Goal: Task Accomplishment & Management: Manage account settings

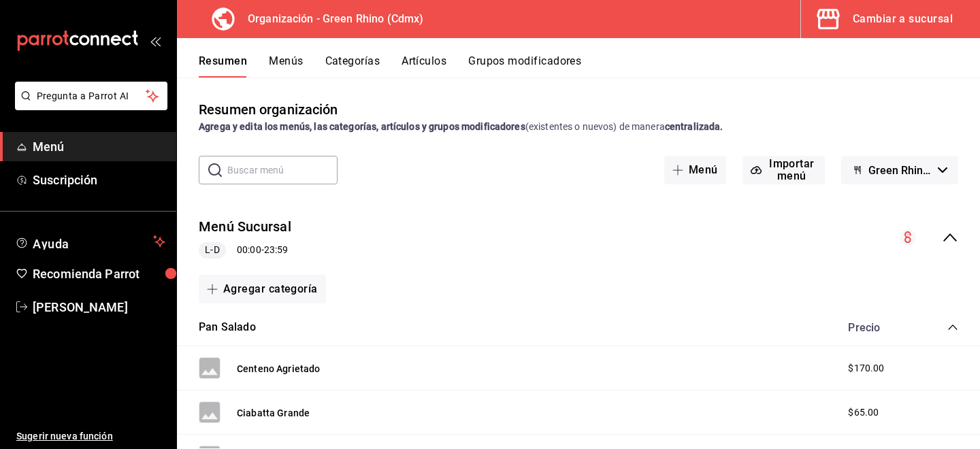
click at [425, 58] on button "Artículos" at bounding box center [423, 65] width 45 height 23
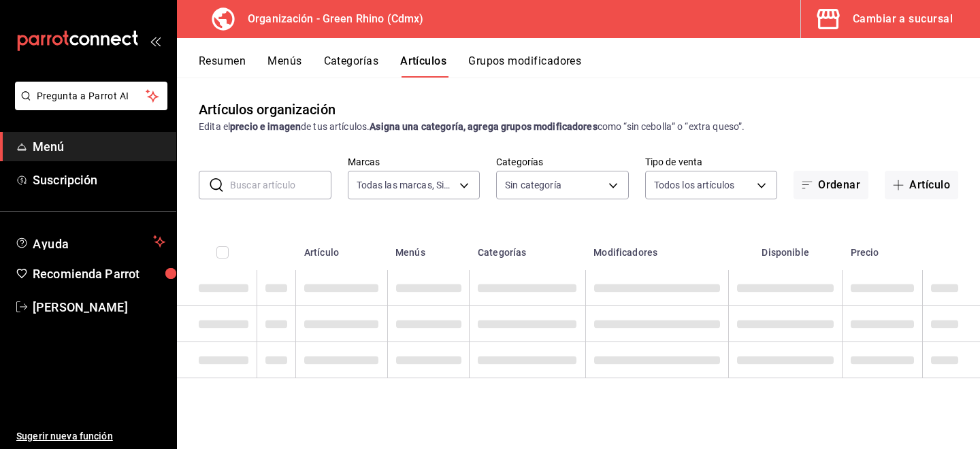
type input "718e4269-ab1b-41b6-b1a3-b54ad853307e"
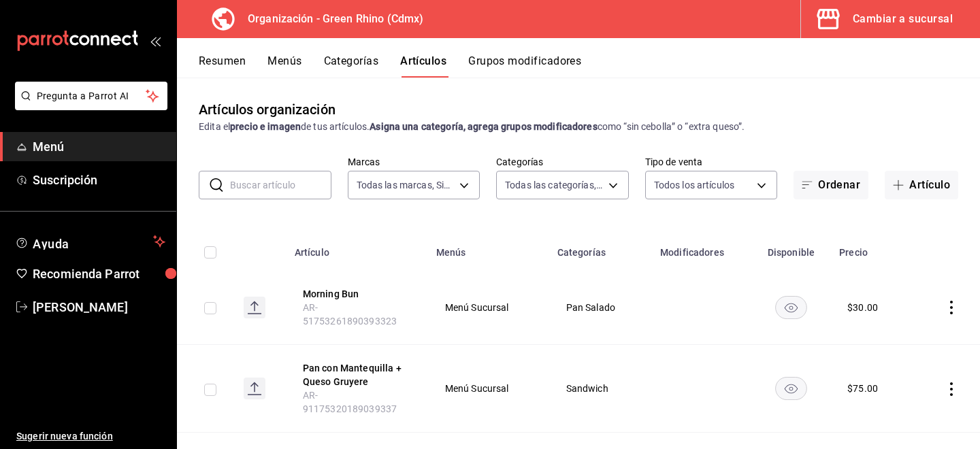
type input "a63415d0-f08f-4da5-93bf-970c3b860b08,be571465-ace9-4e63-97a2-0382f1ecc6c2,096c3…"
click at [244, 178] on input "text" at bounding box center [280, 184] width 101 height 27
type input "mineral"
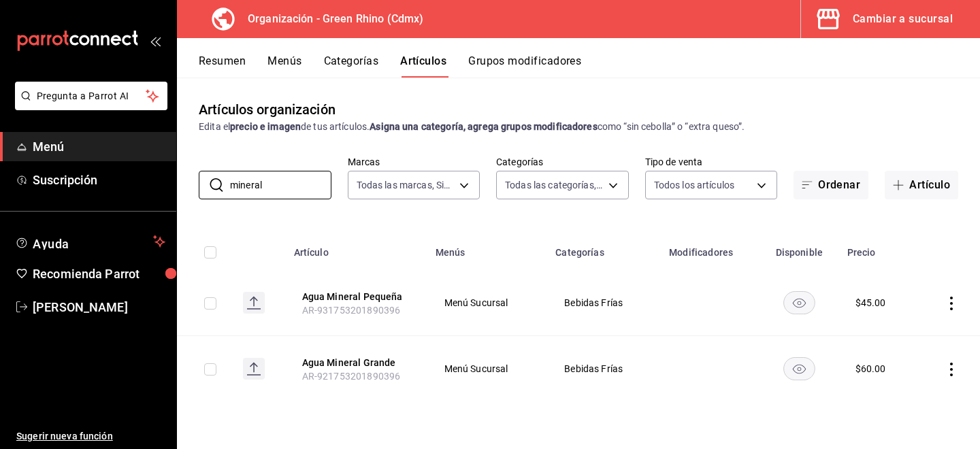
click at [945, 295] on td at bounding box center [947, 303] width 63 height 66
click at [948, 297] on icon "actions" at bounding box center [951, 304] width 14 height 14
click at [922, 357] on span "Duplicar" at bounding box center [910, 362] width 35 height 14
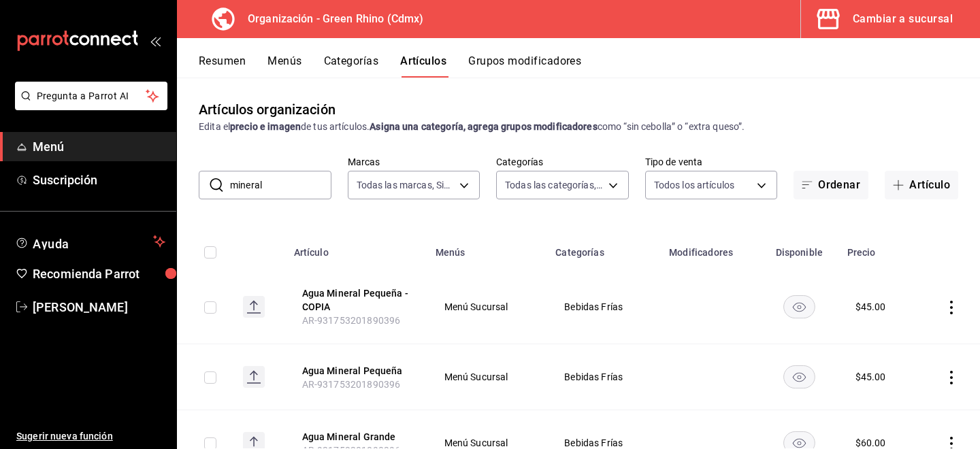
click at [951, 312] on icon "actions" at bounding box center [951, 308] width 3 height 14
click at [895, 331] on span "Editar" at bounding box center [910, 338] width 35 height 14
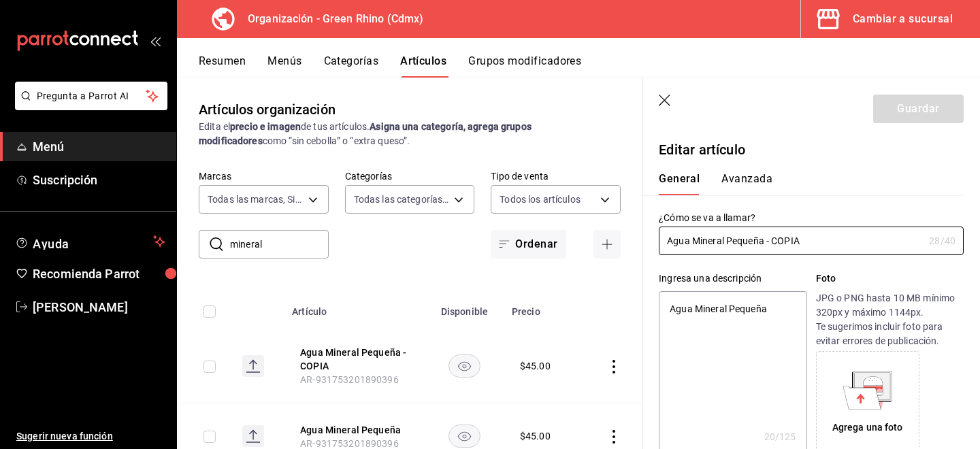
type textarea "x"
type input "$45.00"
drag, startPoint x: 812, startPoint y: 243, endPoint x: 497, endPoint y: 225, distance: 315.5
click at [497, 225] on main "Artículos organización Edita el precio e imagen de tus artículos. Asigna una ca…" at bounding box center [578, 263] width 803 height 371
type input "A"
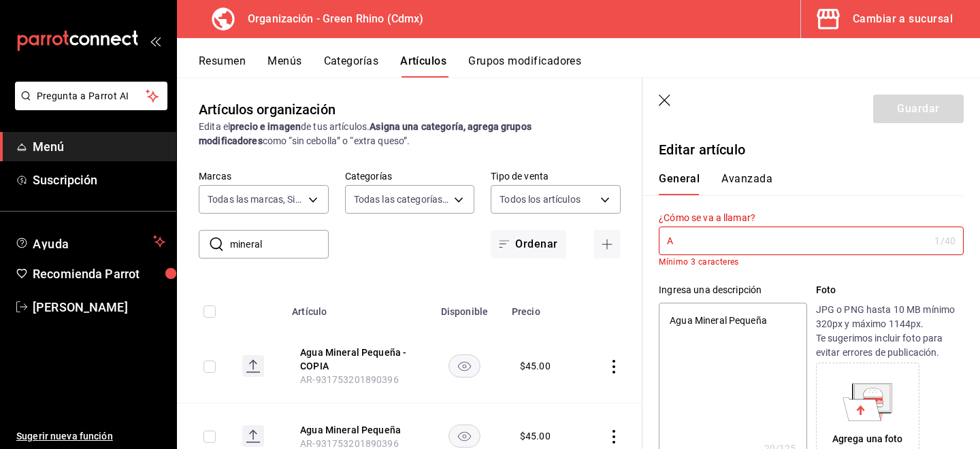
type textarea "x"
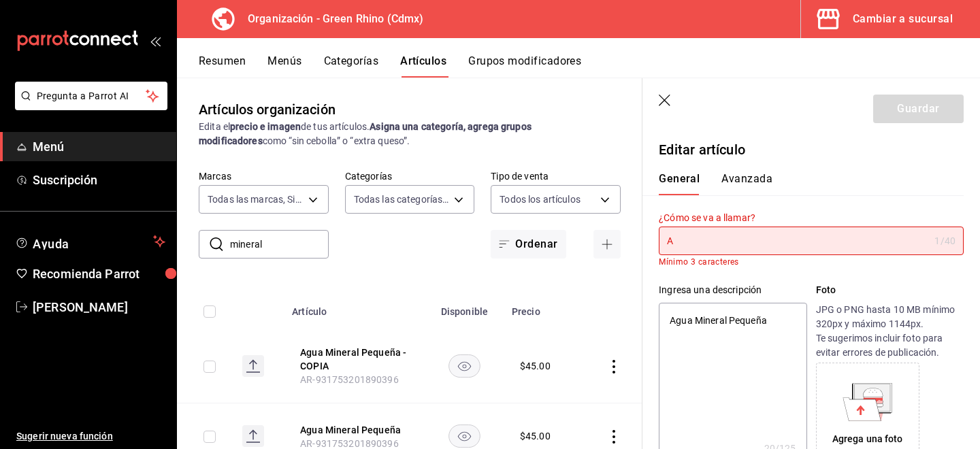
type input "Ag"
type textarea "x"
type input "Agu"
type textarea "x"
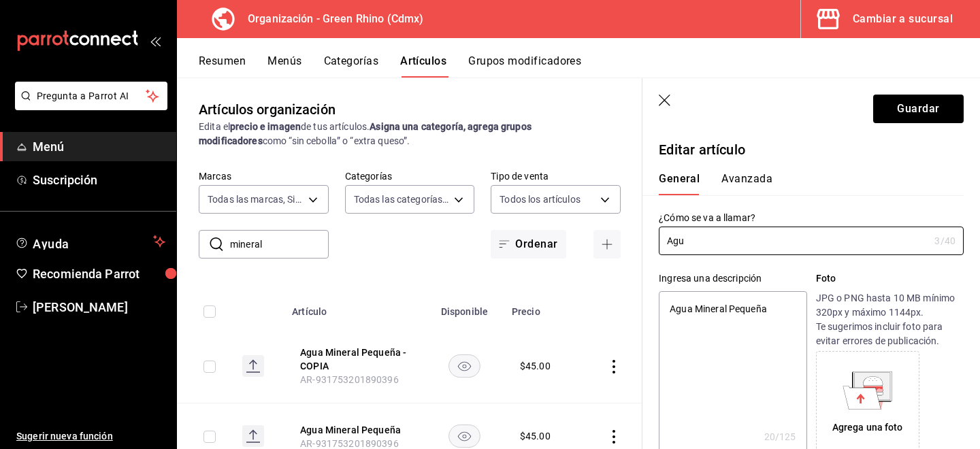
type input "Agua"
type textarea "x"
type input "Agua"
type textarea "x"
type input "Agua N"
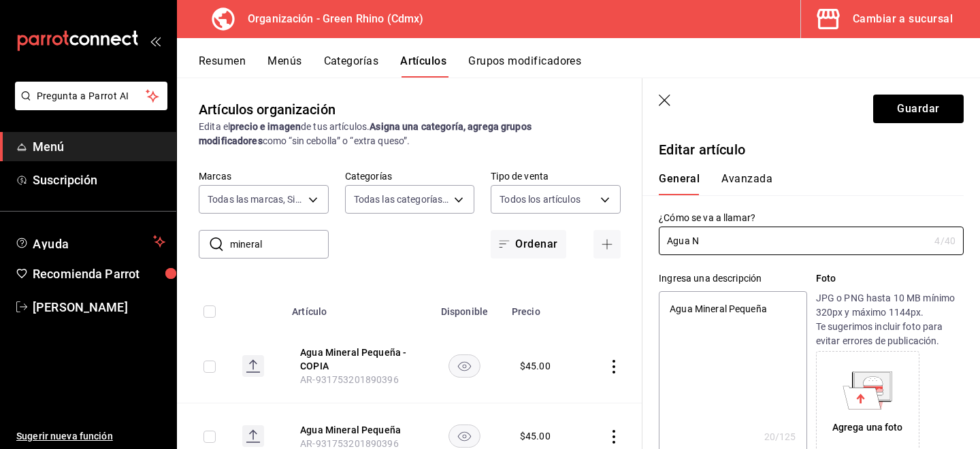
type textarea "x"
type input "Agua Na"
type textarea "x"
type input "Agua Natur"
type textarea "x"
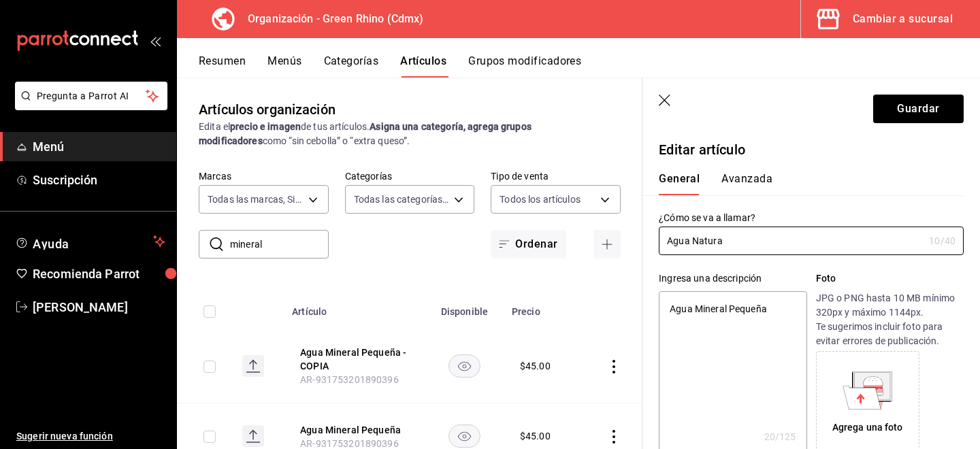
type input "Agua Natural"
type textarea "x"
type input "Agua Natural"
type textarea "x"
type input "Agua Natural"
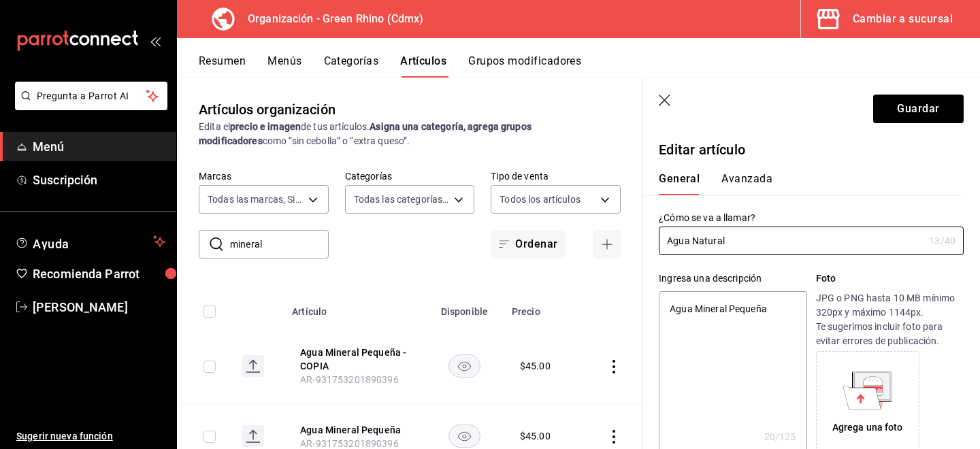
type textarea "x"
type input "Agua Natura"
type textarea "x"
type input "Agua Natur"
type textarea "x"
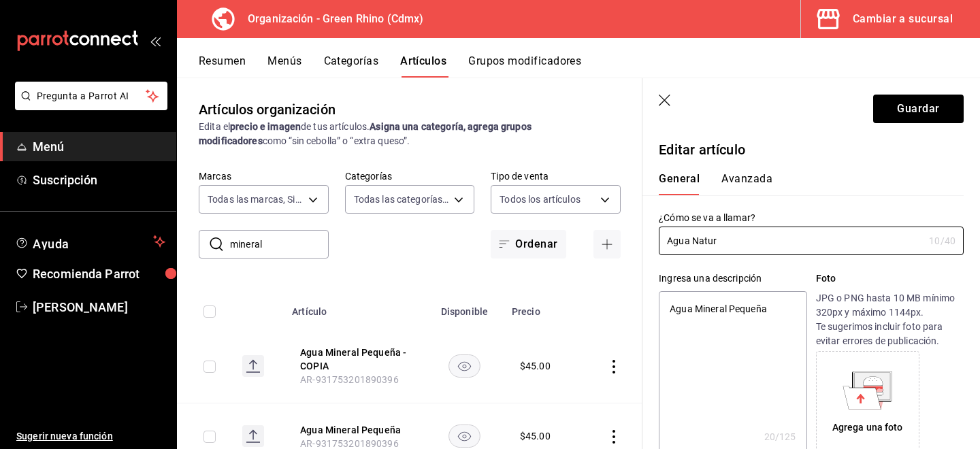
type input "Agua Natu"
type textarea "x"
type input "Agua Nat"
type textarea "x"
type input "Agua Na"
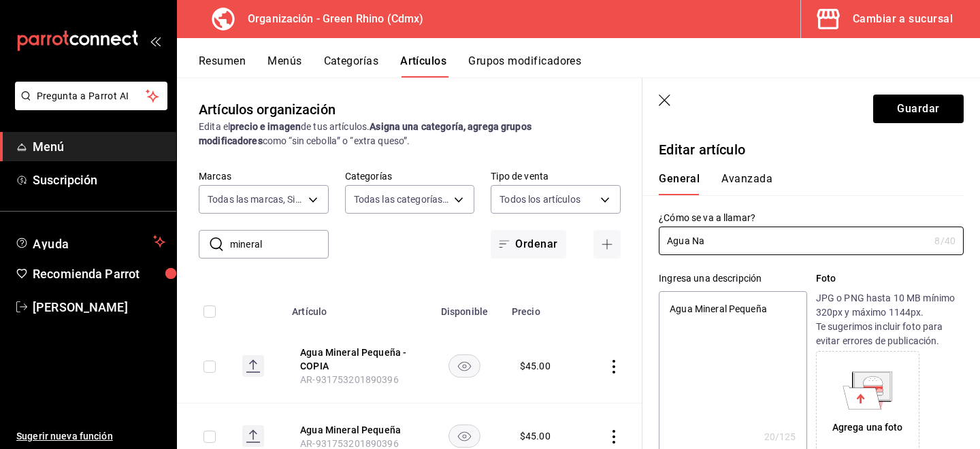
type textarea "x"
type input "Agua N"
type textarea "x"
type input "Agua"
type textarea "x"
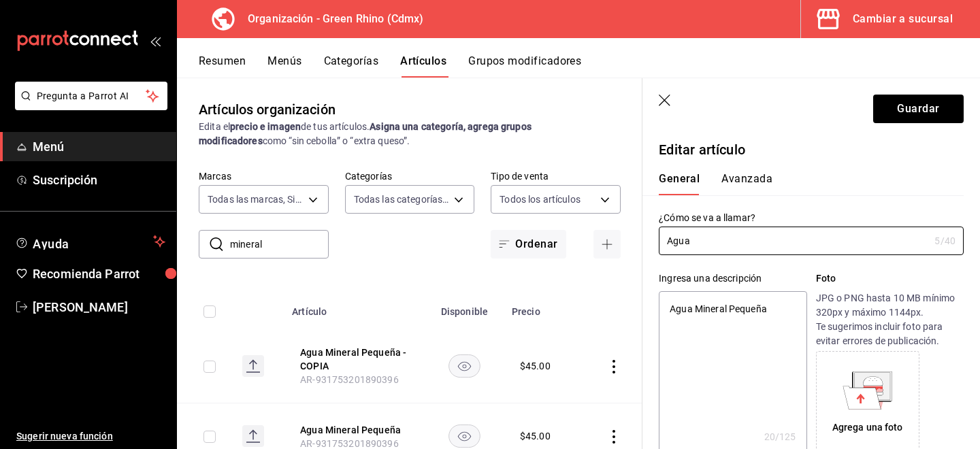
type input "Agua L"
type textarea "x"
type input "Agua Ll"
type textarea "x"
type input "Agua Lluv"
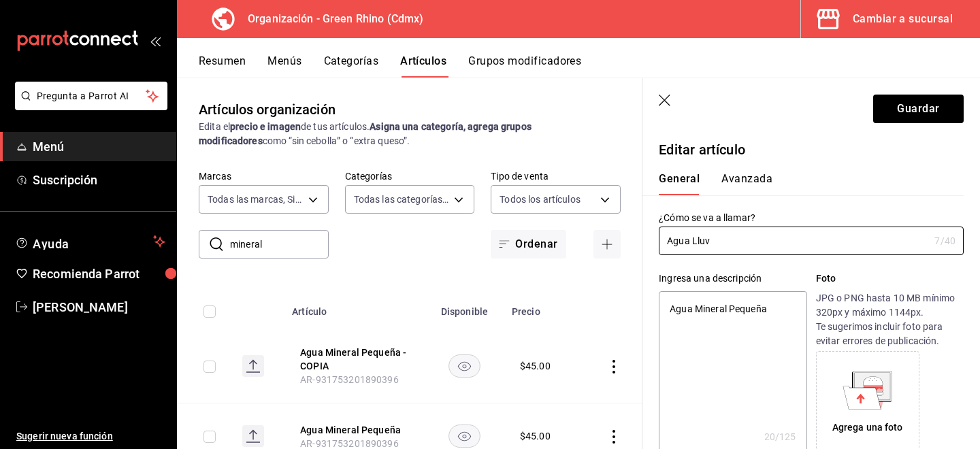
type textarea "x"
type input "Agua Lluvi"
type textarea "x"
type input "Agua Lluvia"
type textarea "x"
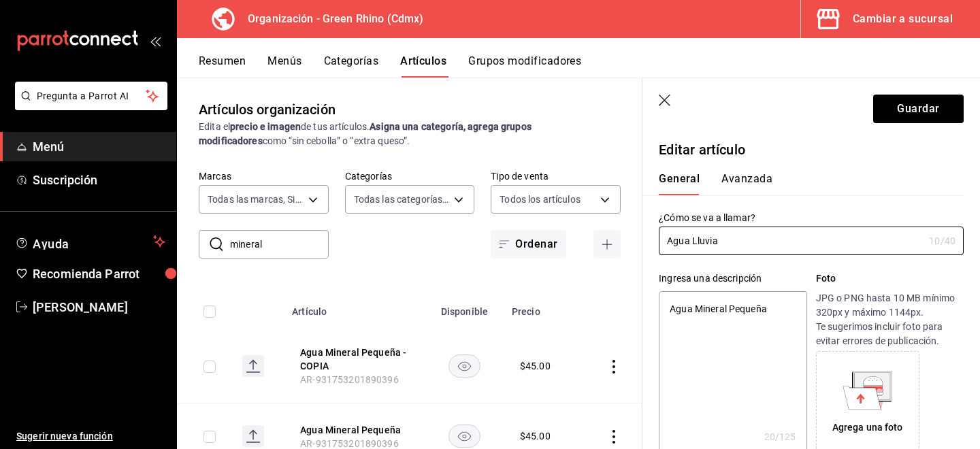
type input "Agua Lluvia"
type textarea "x"
type input "Agua Lluvia T"
type textarea "x"
type input "Agua Lluvia Te"
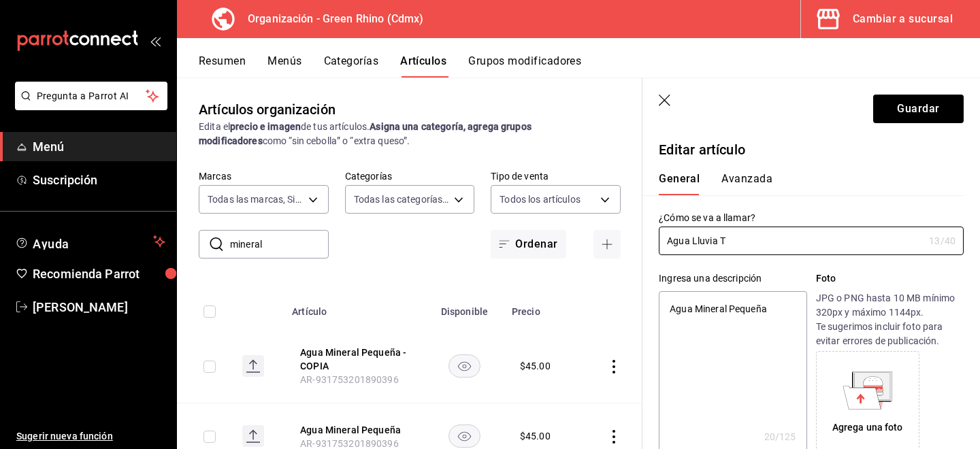
type textarea "x"
type input "Agua Lluvia Term"
type textarea "x"
type input "Agua Lluvia Termo"
type textarea "x"
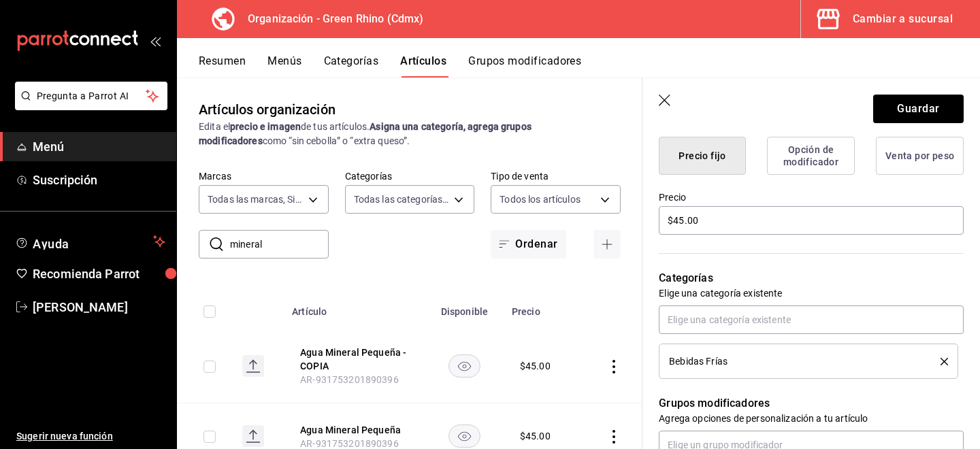
scroll to position [352, 0]
type input "Agua Lluvia Termo"
click at [682, 222] on input "$45.00" at bounding box center [811, 222] width 305 height 29
type textarea "x"
type input "$4.00"
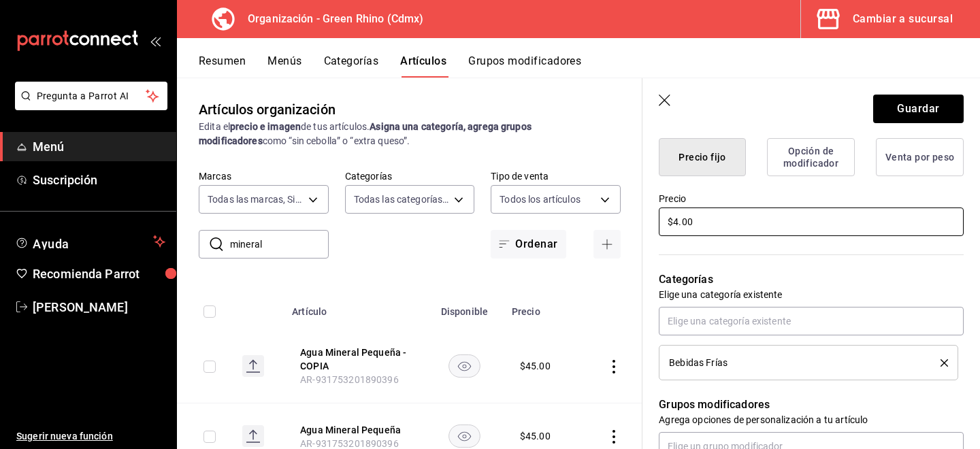
type textarea "x"
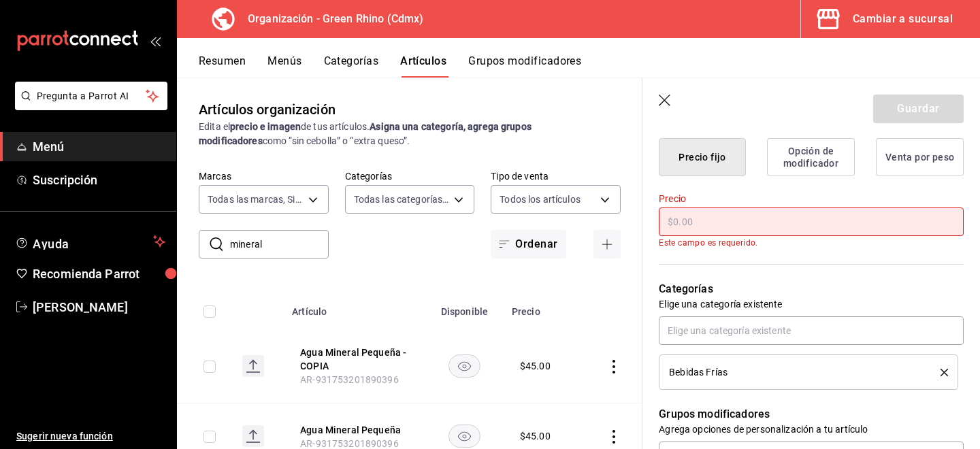
type input "$1.00"
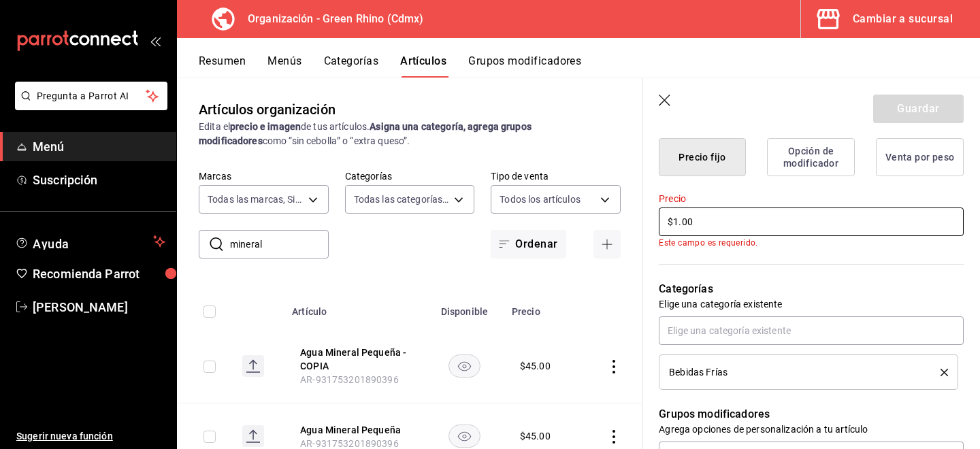
type textarea "x"
type input "$11.00"
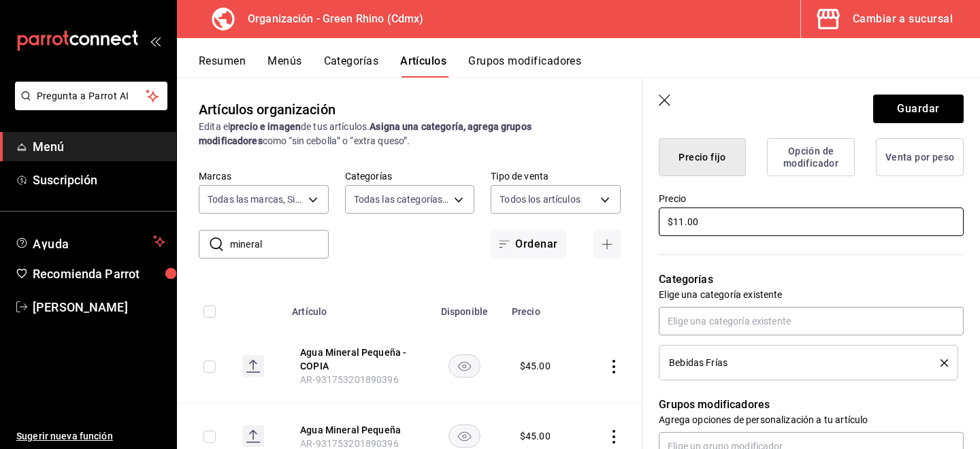
type textarea "x"
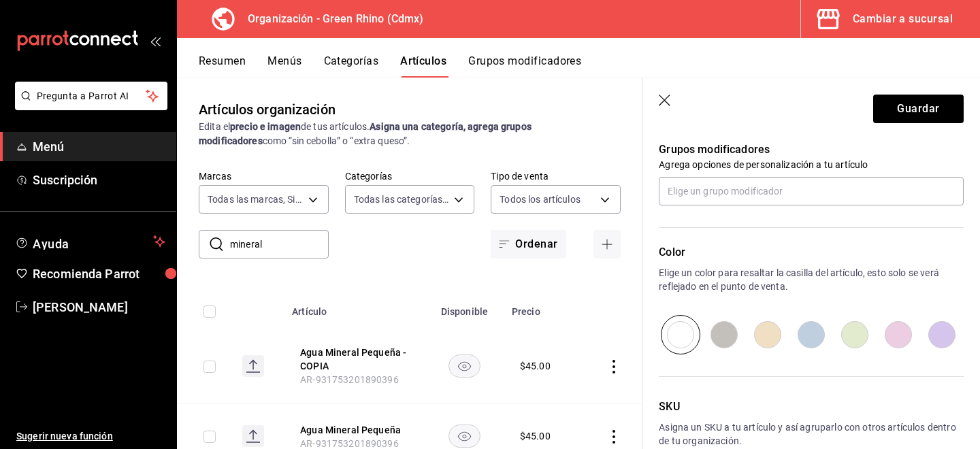
scroll to position [0, 0]
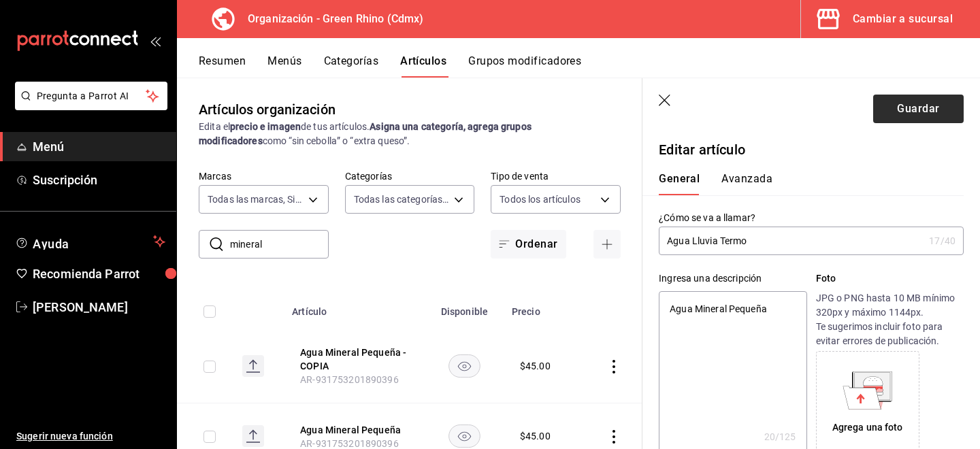
type input "$110.00"
click at [903, 114] on button "Guardar" at bounding box center [918, 109] width 90 height 29
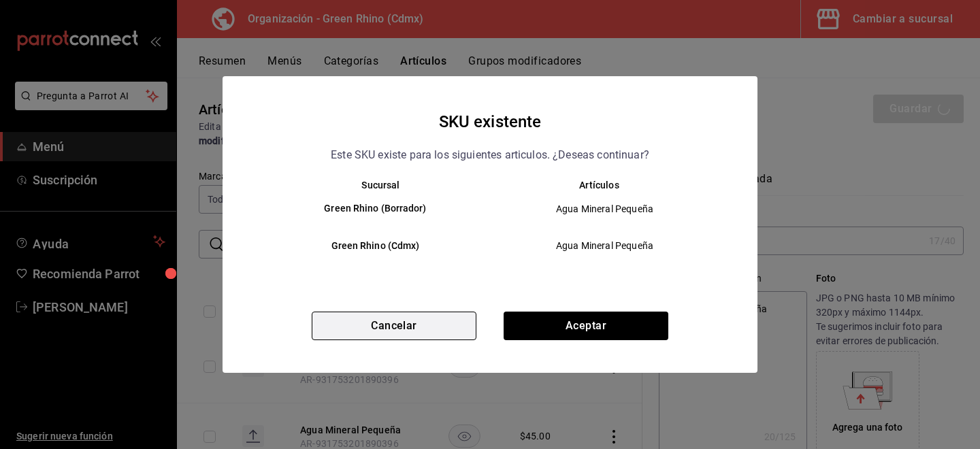
click at [369, 326] on button "Cancelar" at bounding box center [394, 326] width 165 height 29
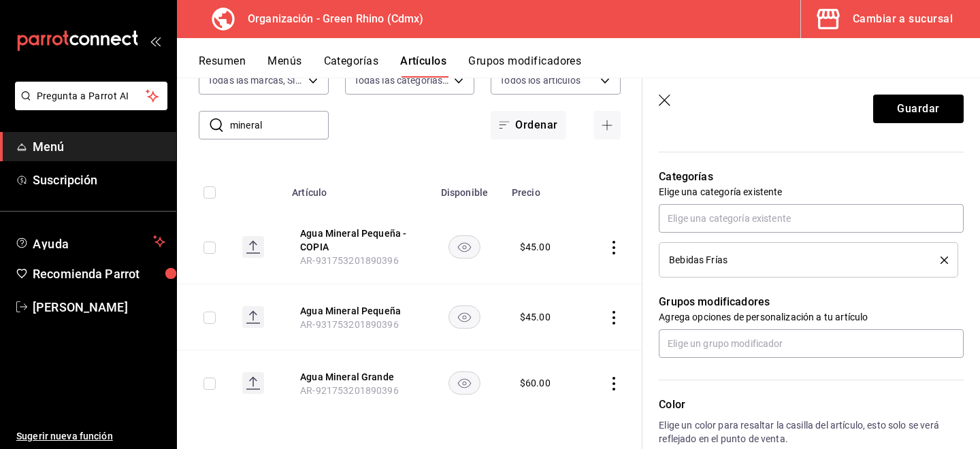
scroll to position [684, 0]
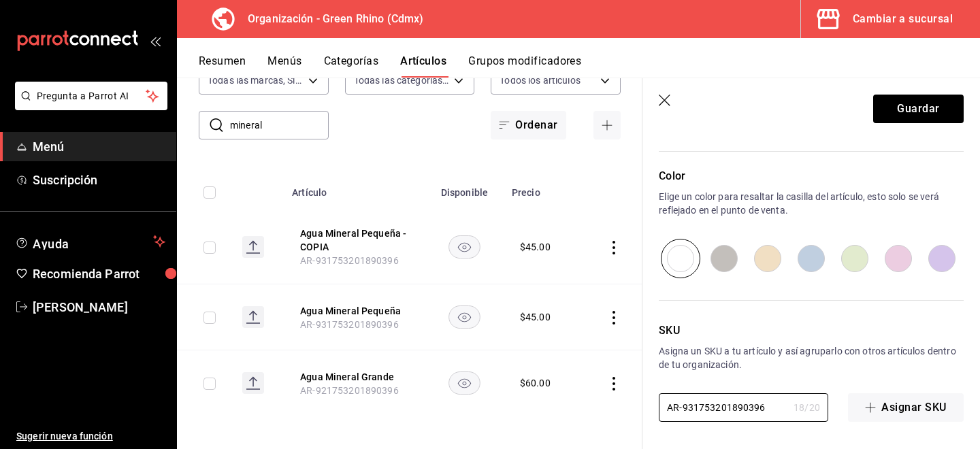
drag, startPoint x: 754, startPoint y: 409, endPoint x: 841, endPoint y: 406, distance: 87.1
click at [841, 406] on div "AR-931753201890396 18 / 20 ​ Asignar SKU" at bounding box center [811, 407] width 305 height 29
type textarea "x"
type input "AR-9317532018903962"
type textarea "x"
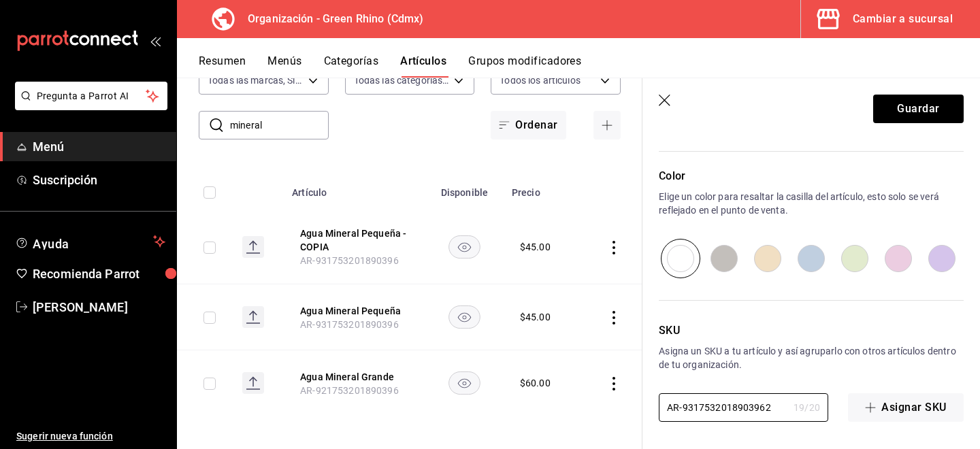
type input "AR-93175320189039620"
type textarea "x"
type input "AR-93175320189039620"
click at [925, 115] on button "Guardar" at bounding box center [918, 109] width 90 height 29
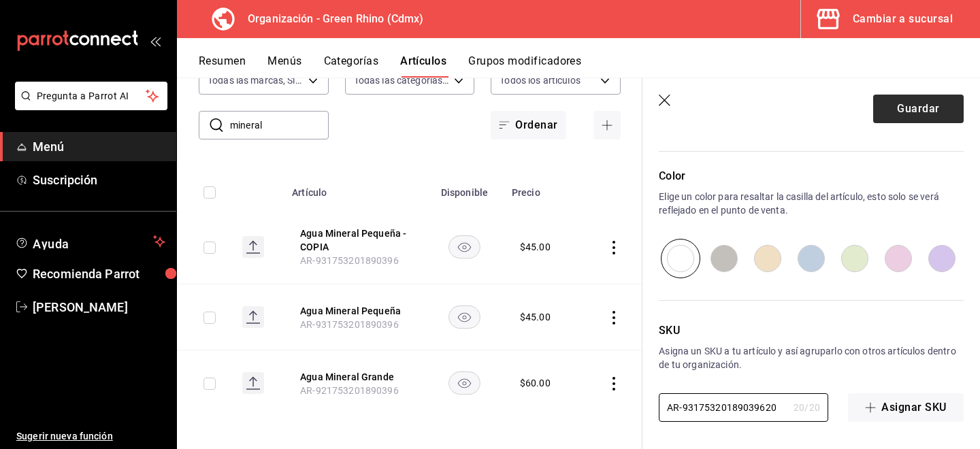
scroll to position [0, 0]
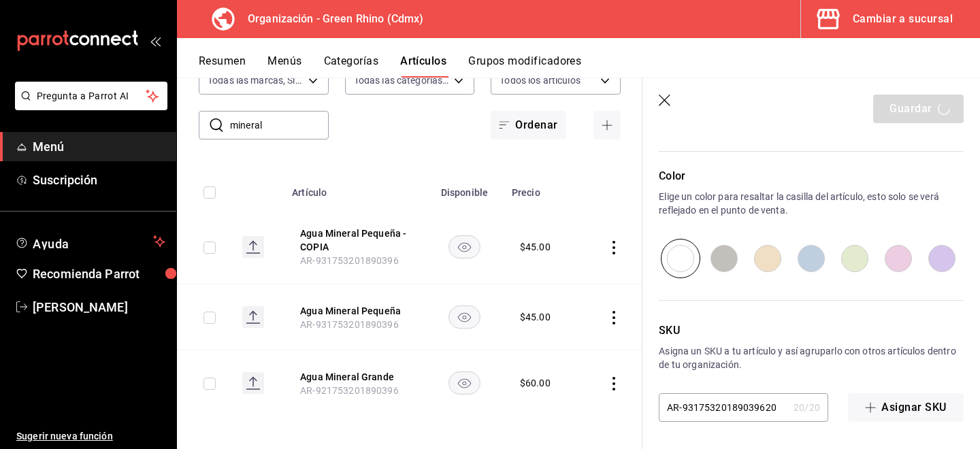
type textarea "x"
type input "AR-1755895692193"
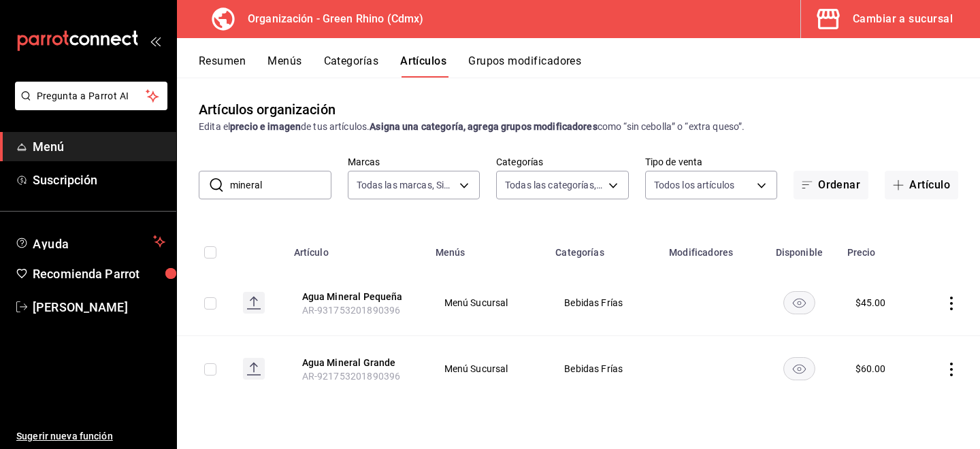
click at [294, 192] on input "mineral" at bounding box center [280, 184] width 101 height 27
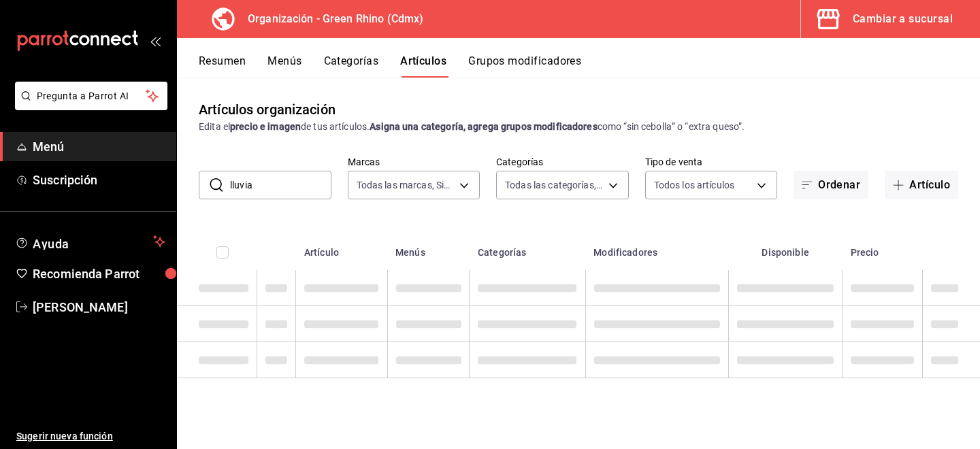
type input "lluvia"
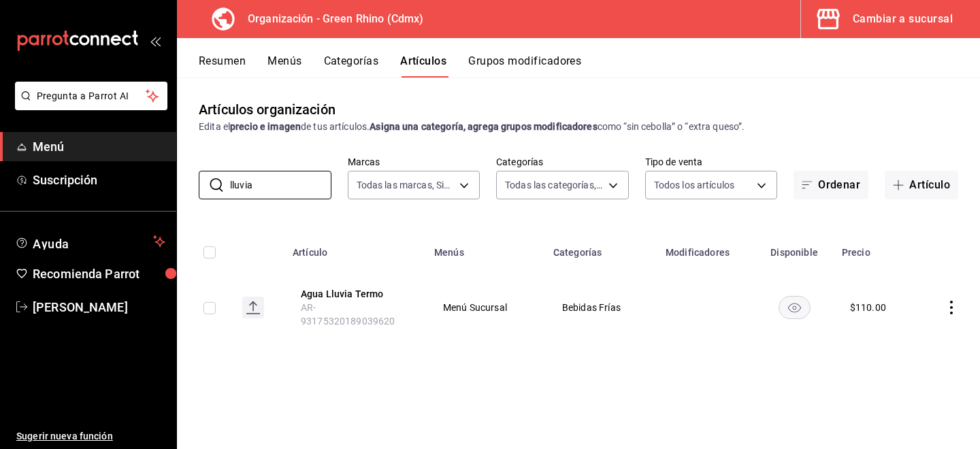
click at [949, 303] on icon "actions" at bounding box center [951, 308] width 14 height 14
click at [909, 364] on span "Duplicar" at bounding box center [910, 362] width 35 height 14
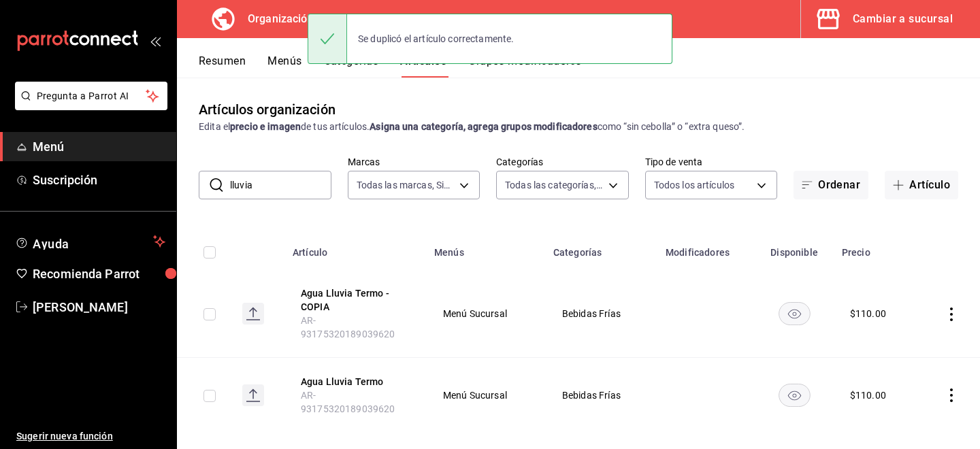
click at [950, 308] on icon "actions" at bounding box center [951, 315] width 14 height 14
click at [878, 333] on icon at bounding box center [876, 339] width 16 height 16
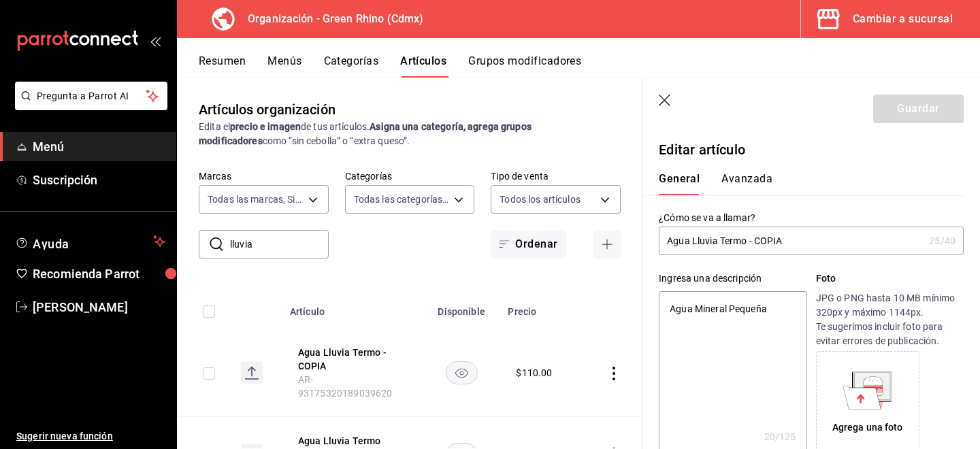
click at [729, 229] on input "Agua Lluvia Termo - COPIA" at bounding box center [791, 240] width 265 height 27
click at [729, 247] on input "Agua Lluvia Termo - COPIA" at bounding box center [791, 240] width 265 height 27
click at [812, 234] on input "Agua Lluvia Termo - COPIA" at bounding box center [791, 240] width 265 height 27
drag, startPoint x: 806, startPoint y: 239, endPoint x: 714, endPoint y: 240, distance: 91.9
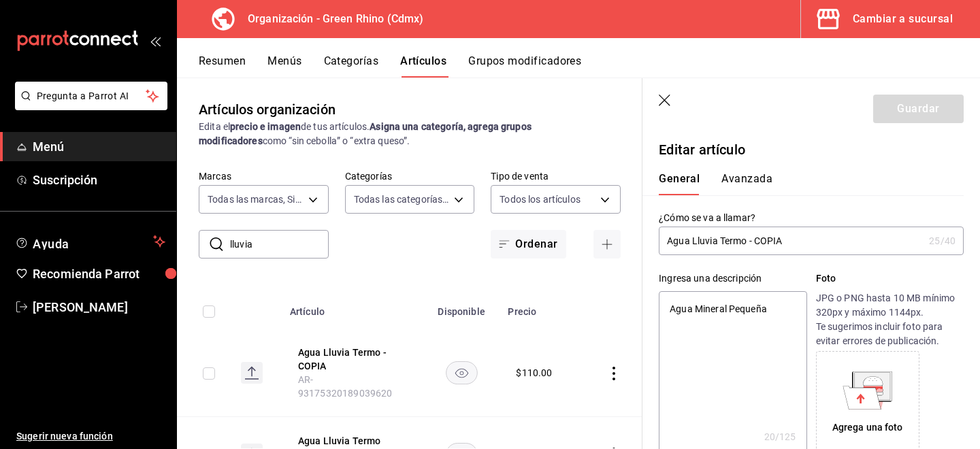
click at [714, 240] on input "Agua Lluvia Termo - COPIA" at bounding box center [791, 240] width 265 height 27
type input "Agua Lluvia"
type textarea "x"
type input "Agua Lluvia"
type textarea "x"
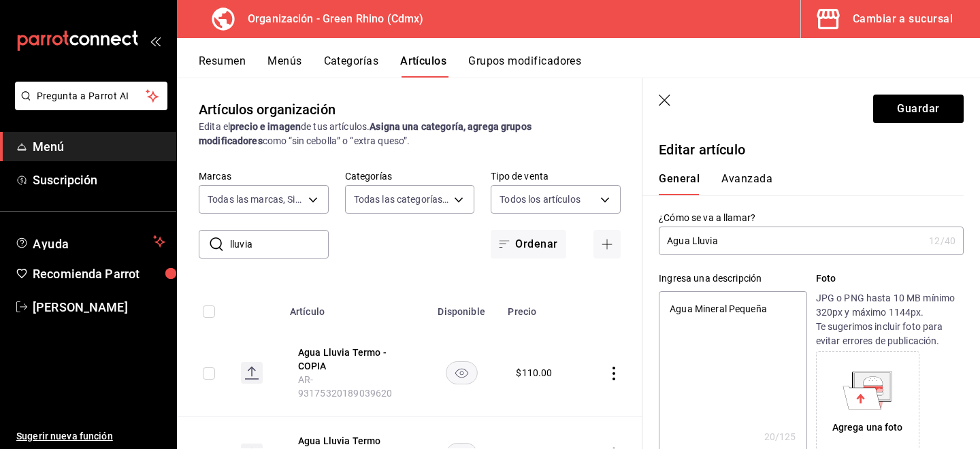
type input "Agua Lluvia C"
type textarea "x"
type input "Agua Lluvia Cr"
type textarea "x"
type input "Agua Lluvia Cri"
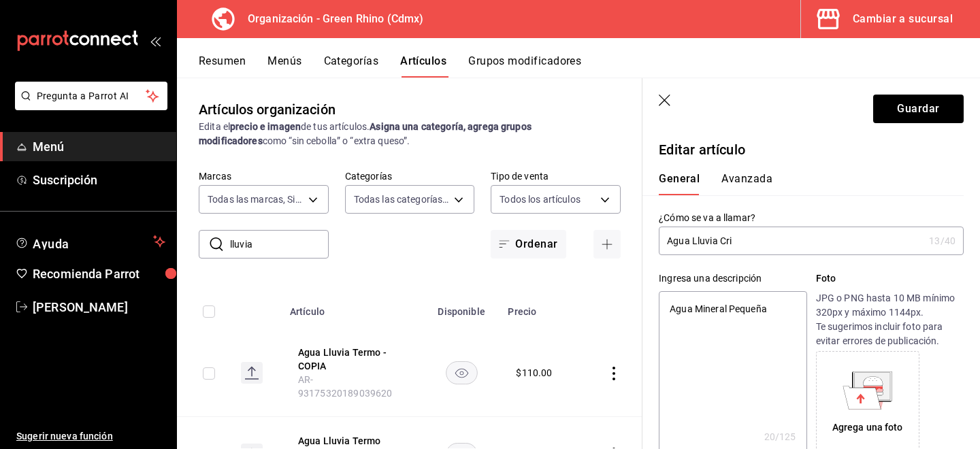
type textarea "x"
type input "Agua Lluvia Cris"
type textarea "x"
type input "Agua Lluvia Crisal"
type textarea "x"
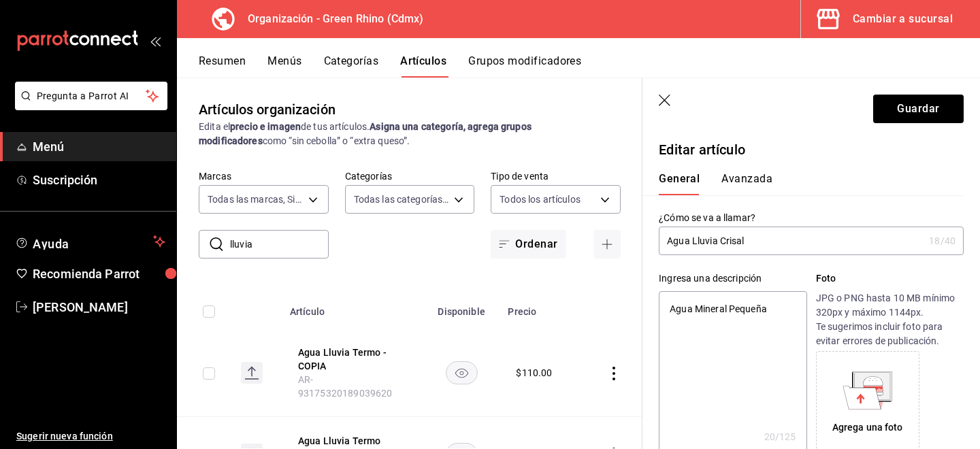
type input "Agua Lluvia Crisa"
type textarea "x"
type input "Agua Lluvia Cris"
type textarea "x"
type input "Agua Lluvia Cri"
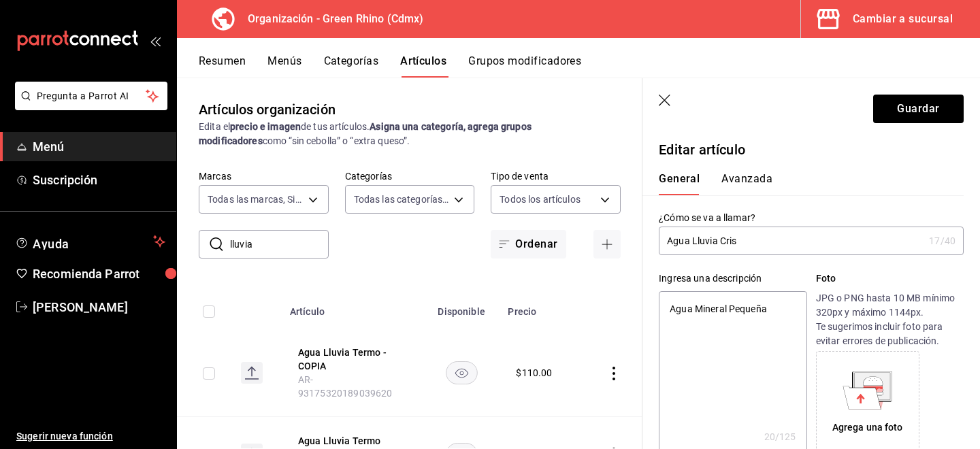
type textarea "x"
type input "Agua Lluvia Cr"
type textarea "x"
type input "Agua Lluvia C"
type textarea "x"
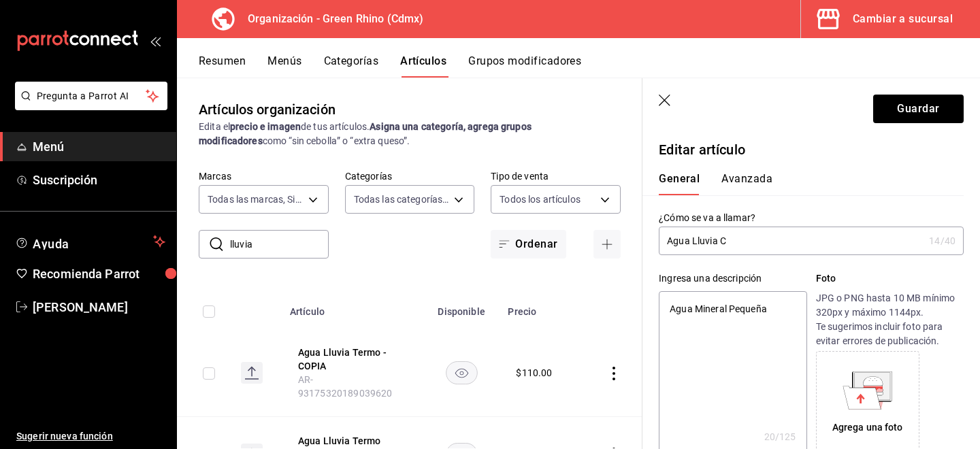
type input "Agua Lluvia"
type textarea "x"
type input "Agua Lluvia V"
type textarea "x"
type input "Agua Lluvia Vi"
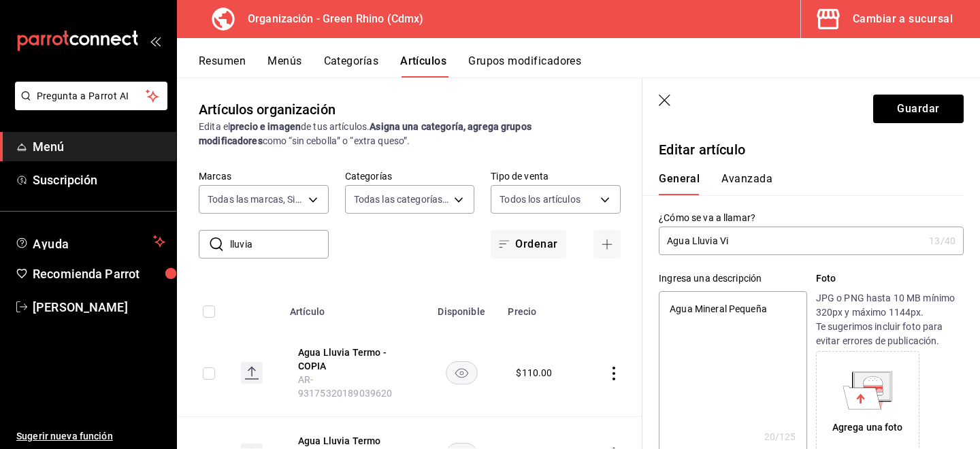
type textarea "x"
type input "Agua Lluvia Vid"
type textarea "x"
type input "Agua Lluvia Vidri"
type textarea "x"
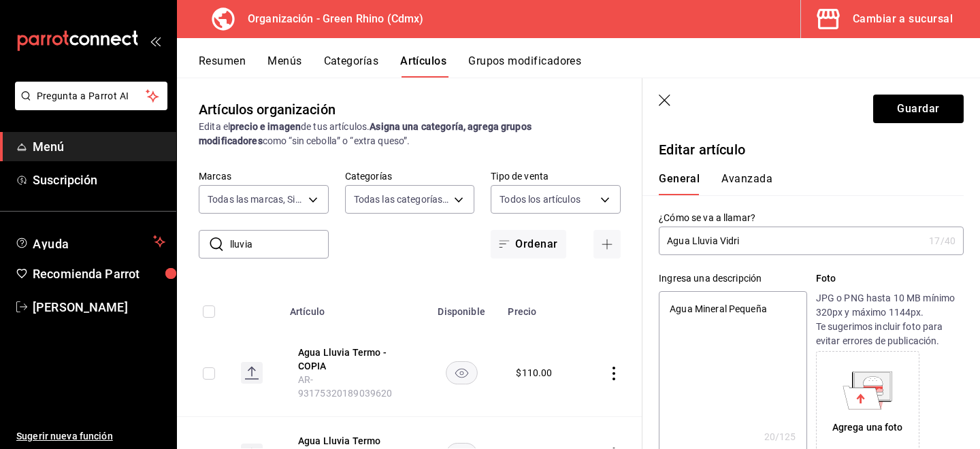
type input "Agua Lluvia Vidrio"
type textarea "x"
type input "Agua Lluvia Vidrio"
type textarea "x"
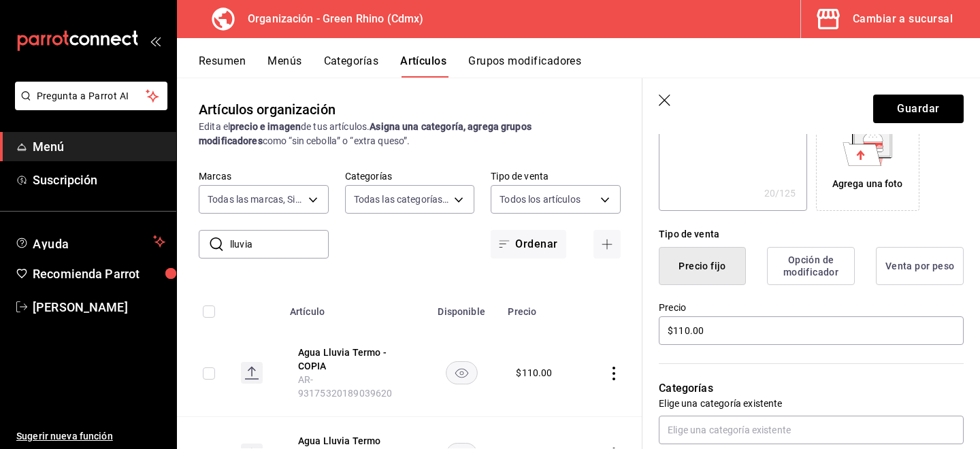
scroll to position [279, 0]
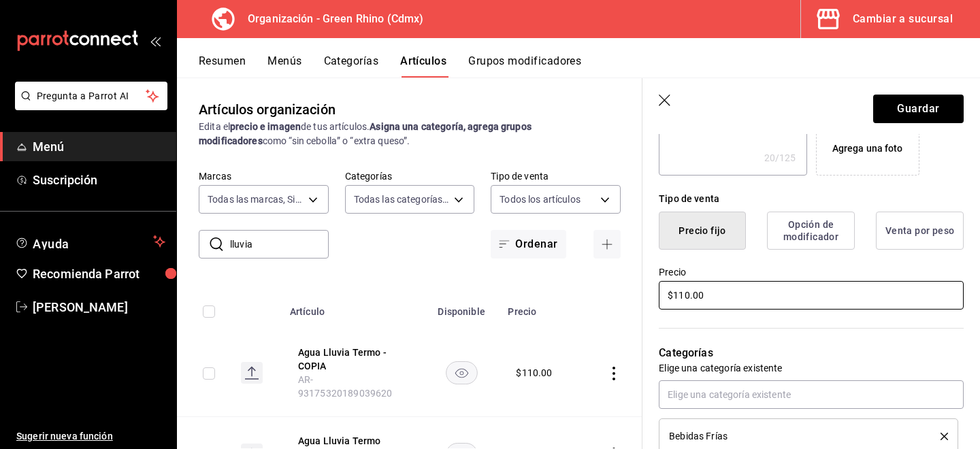
type input "Agua Lluvia Vidrio"
click at [689, 291] on input "$110.00" at bounding box center [811, 295] width 305 height 29
type textarea "x"
type input "$11.00"
type textarea "x"
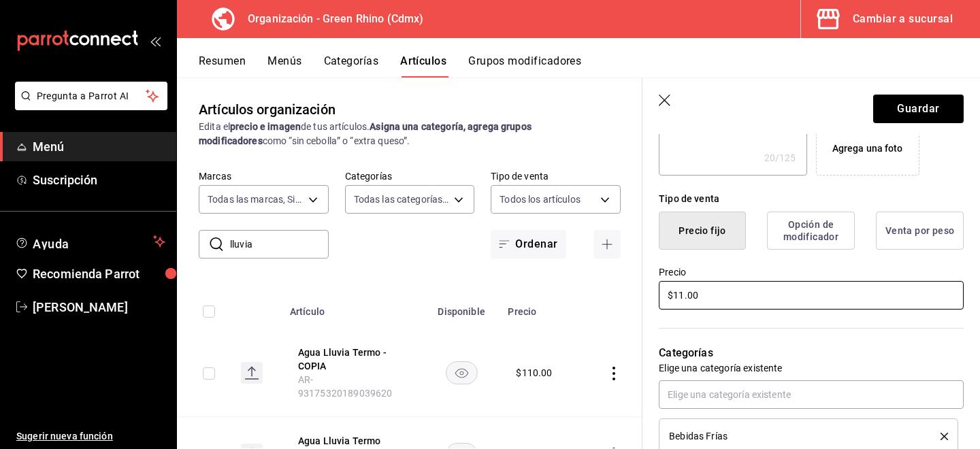
type input "$1.00"
type textarea "x"
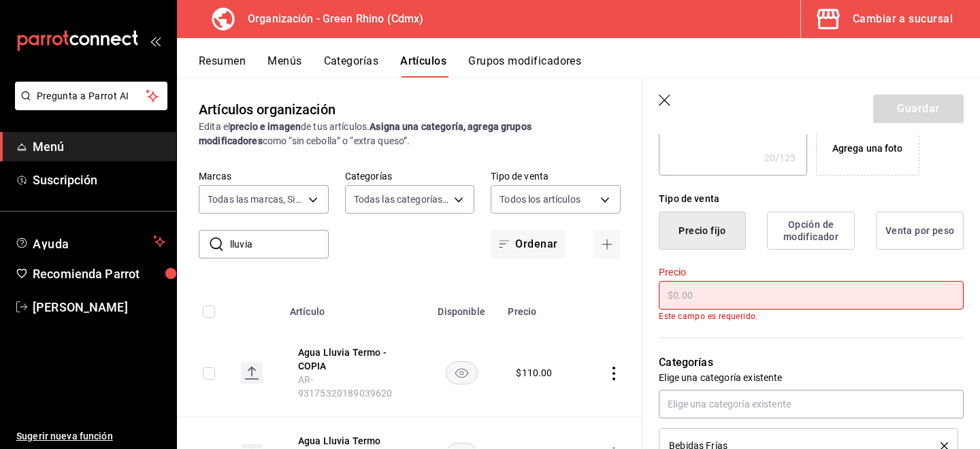
type input "$6.00"
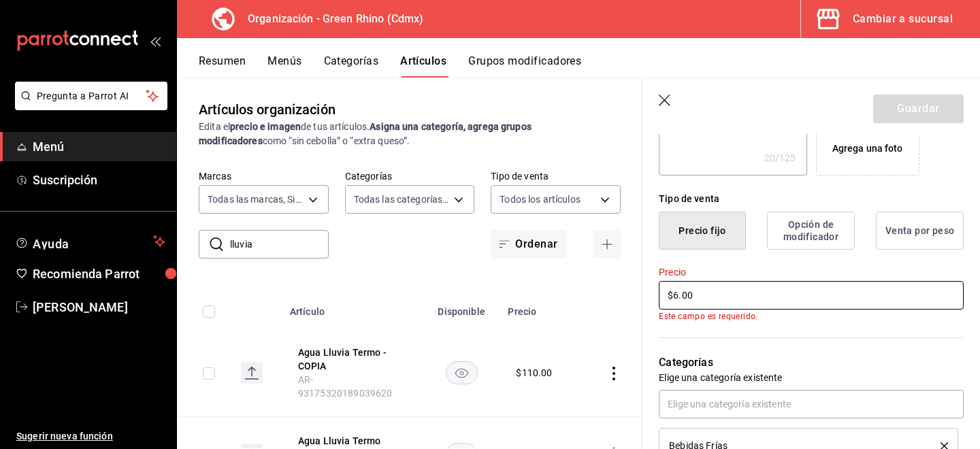
type textarea "x"
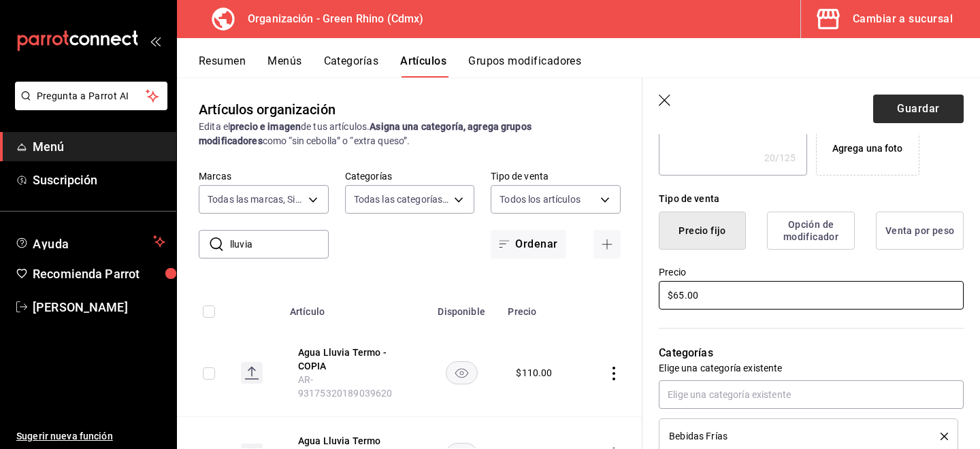
type input "$65.00"
click at [923, 112] on button "Guardar" at bounding box center [918, 109] width 90 height 29
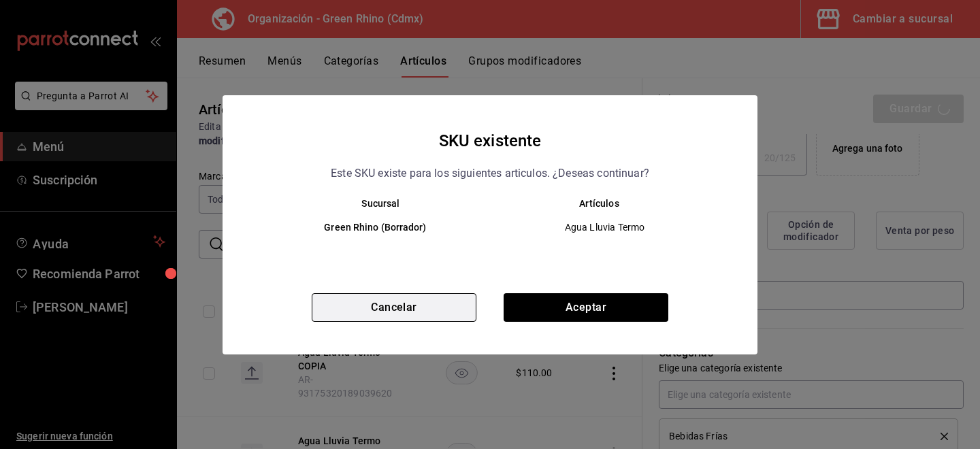
click at [435, 301] on button "Cancelar" at bounding box center [394, 307] width 165 height 29
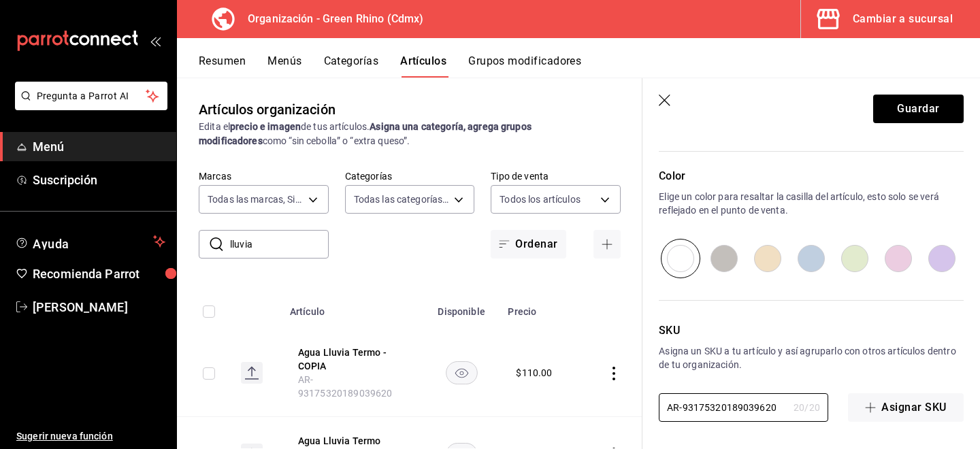
scroll to position [0, 8]
drag, startPoint x: 746, startPoint y: 407, endPoint x: 979, endPoint y: 397, distance: 232.9
click at [737, 406] on input "AR-93175320189039620" at bounding box center [723, 407] width 129 height 27
type textarea "x"
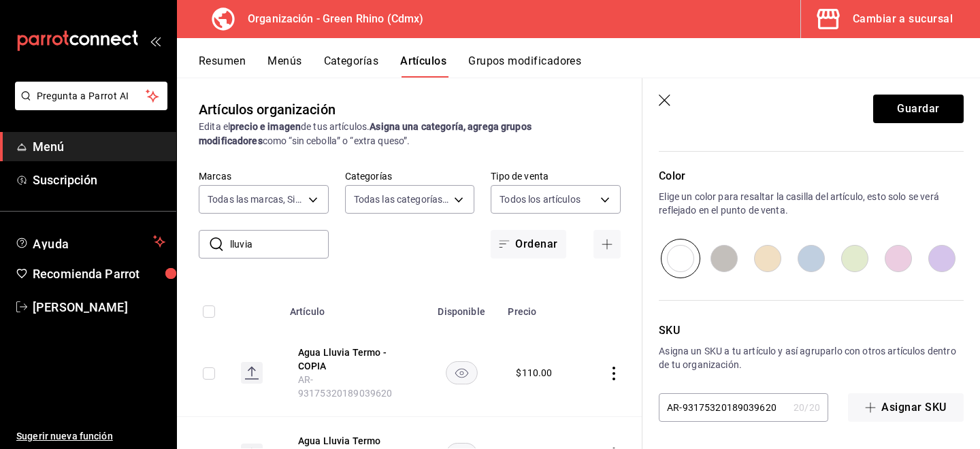
type input "AR-9317532018939620"
type textarea "x"
type input "AR-931753201839620"
type textarea "x"
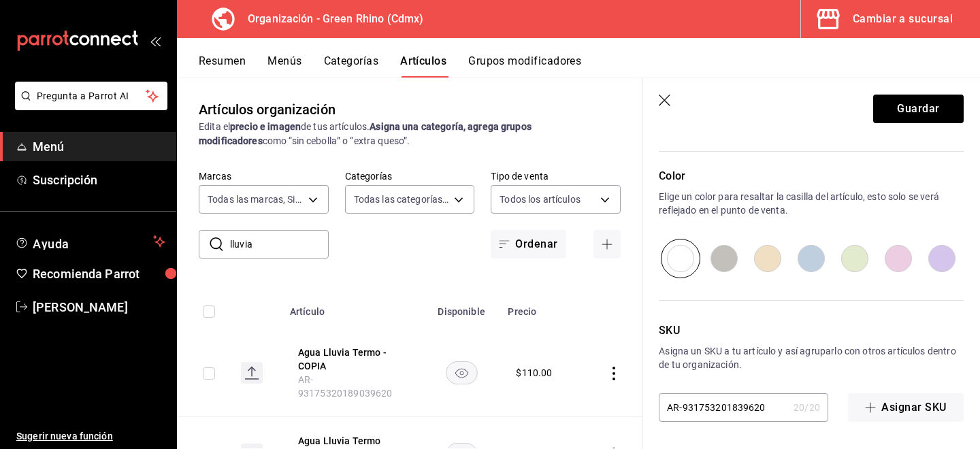
type input "AR-9317532018239620"
type textarea "x"
type input "AR-93175320182339620"
type textarea "x"
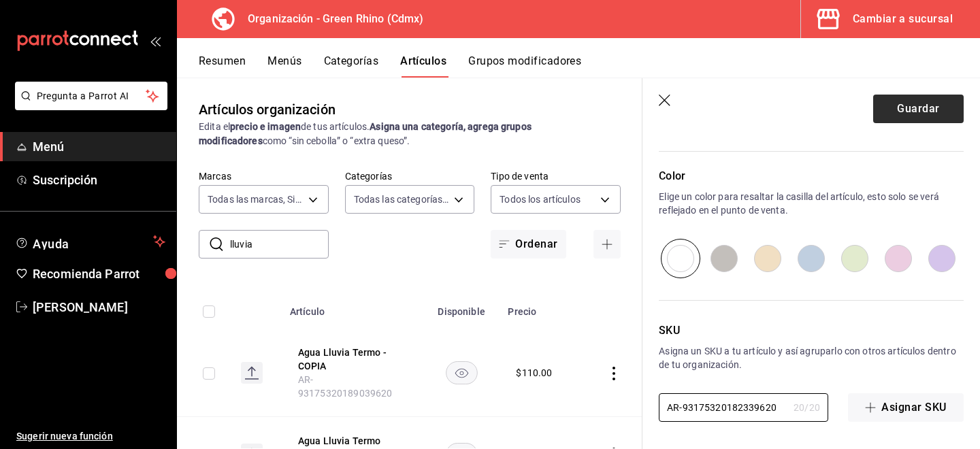
type input "AR-93175320182339620"
click at [901, 109] on button "Guardar" at bounding box center [918, 109] width 90 height 29
type textarea "x"
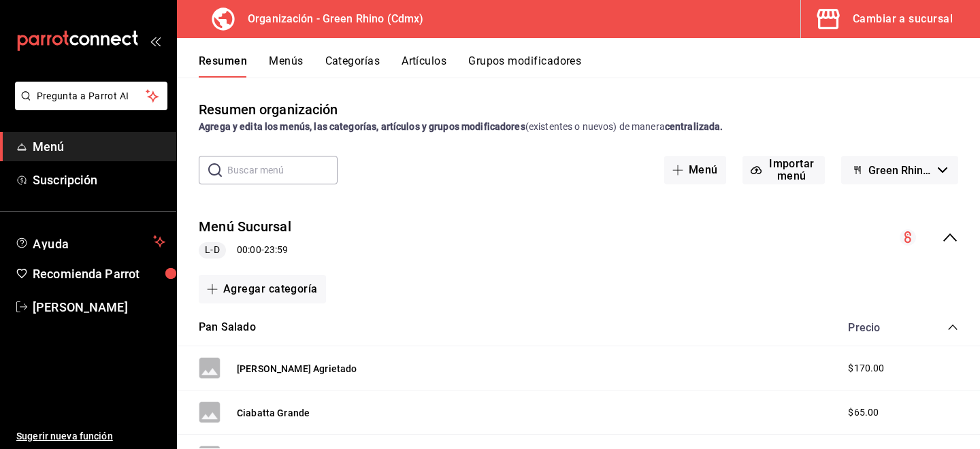
click at [289, 66] on button "Menús" at bounding box center [286, 65] width 34 height 23
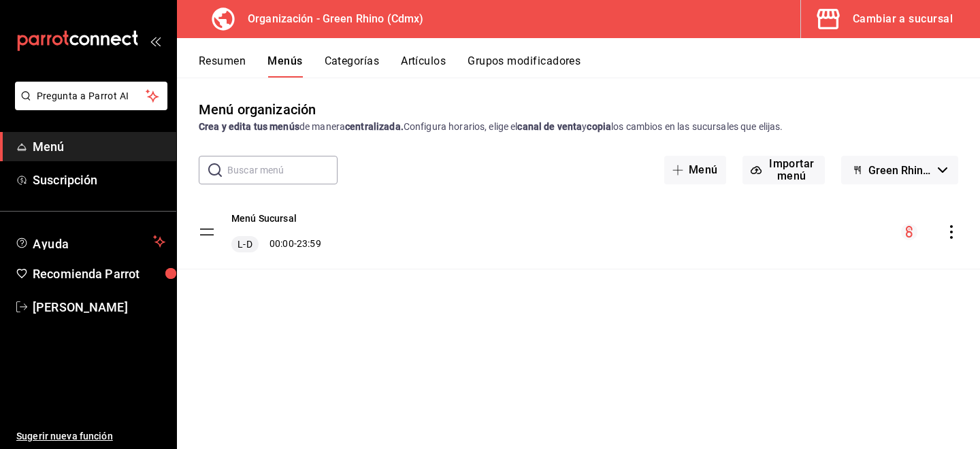
click at [952, 231] on icon "actions" at bounding box center [951, 232] width 3 height 14
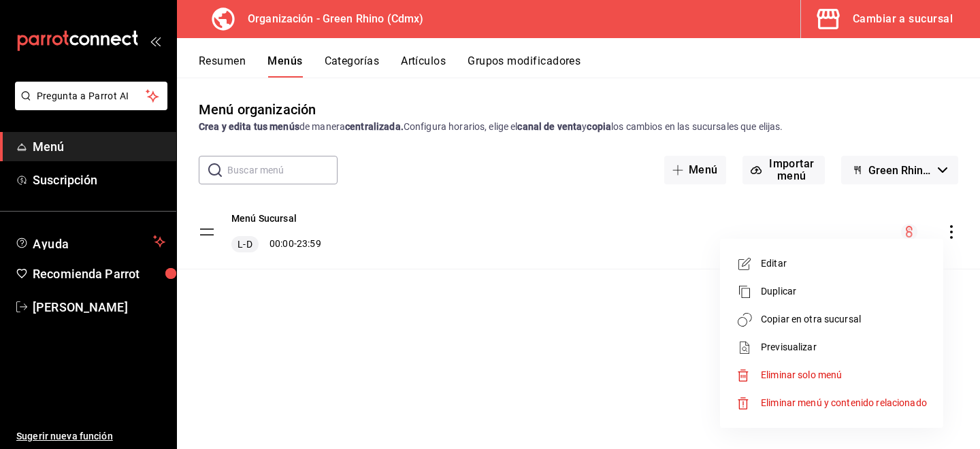
click at [842, 308] on li "Copiar en otra sucursal" at bounding box center [831, 319] width 212 height 28
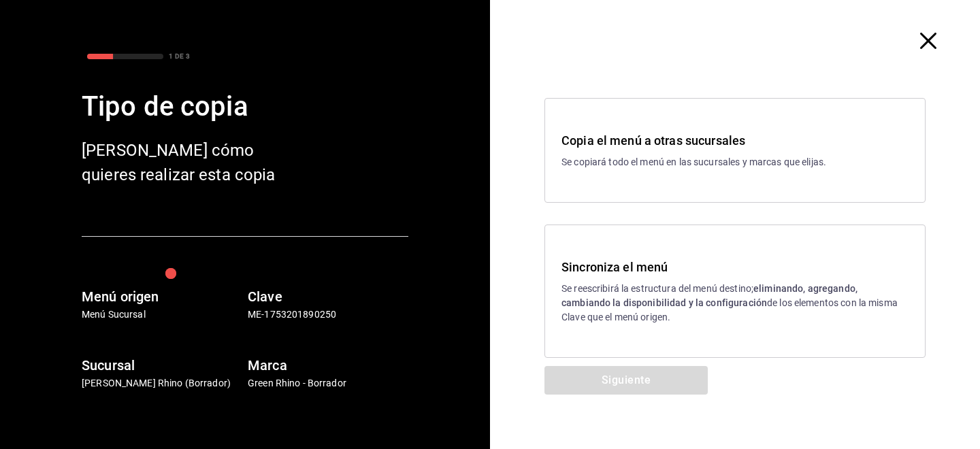
click at [617, 283] on p "Se reescribirá la estructura del menú destino; eliminando, agregando, cambiando…" at bounding box center [734, 303] width 347 height 43
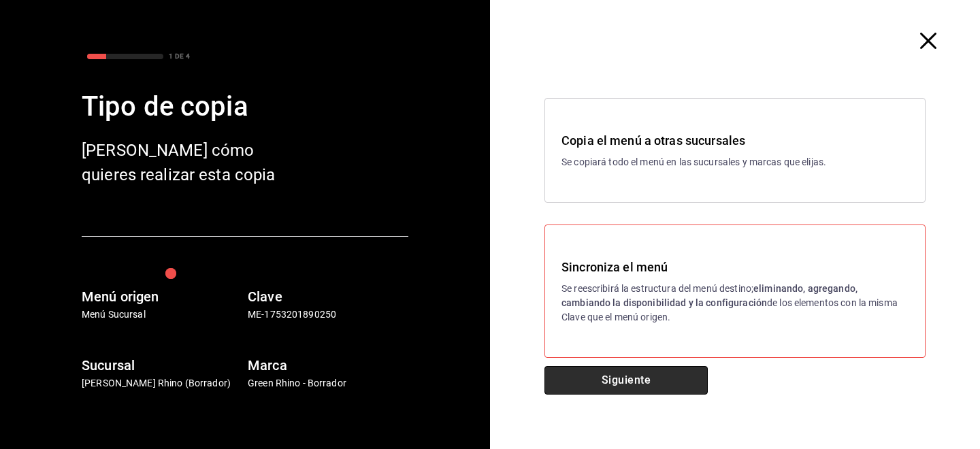
click at [599, 394] on button "Siguiente" at bounding box center [625, 380] width 163 height 29
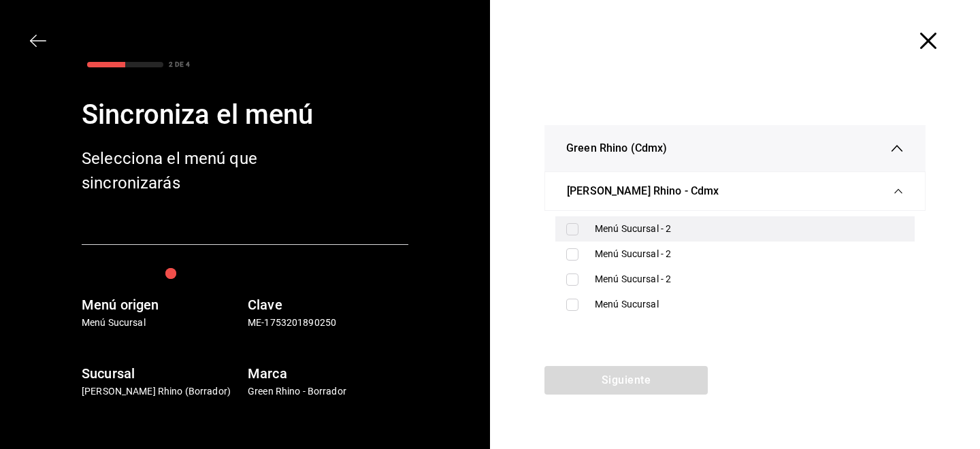
click at [575, 235] on input "checkbox" at bounding box center [572, 229] width 12 height 12
checkbox input "true"
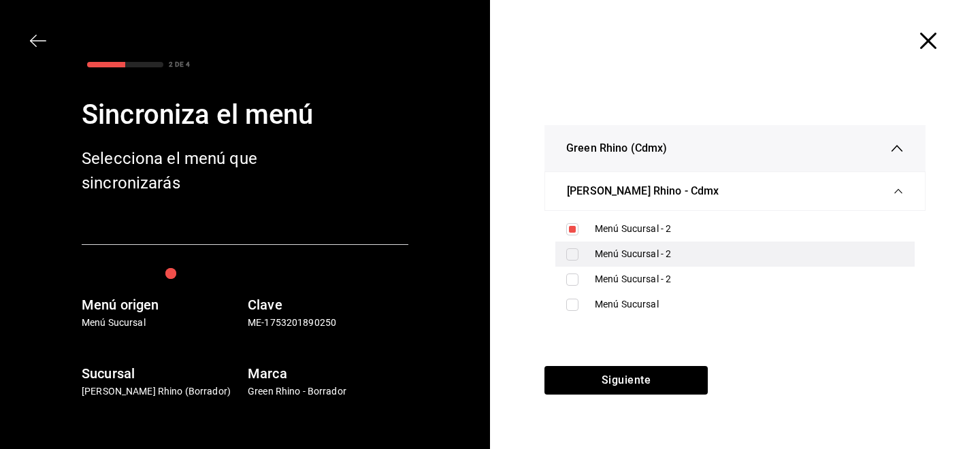
click at [573, 247] on div "Menú Sucursal - 2" at bounding box center [734, 254] width 359 height 25
checkbox input "true"
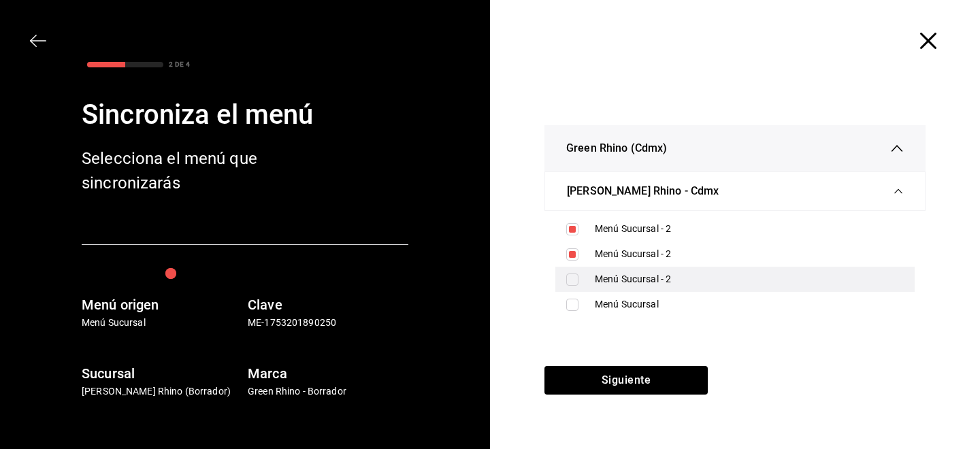
click at [573, 268] on div "Menú Sucursal - 2" at bounding box center [734, 279] width 359 height 25
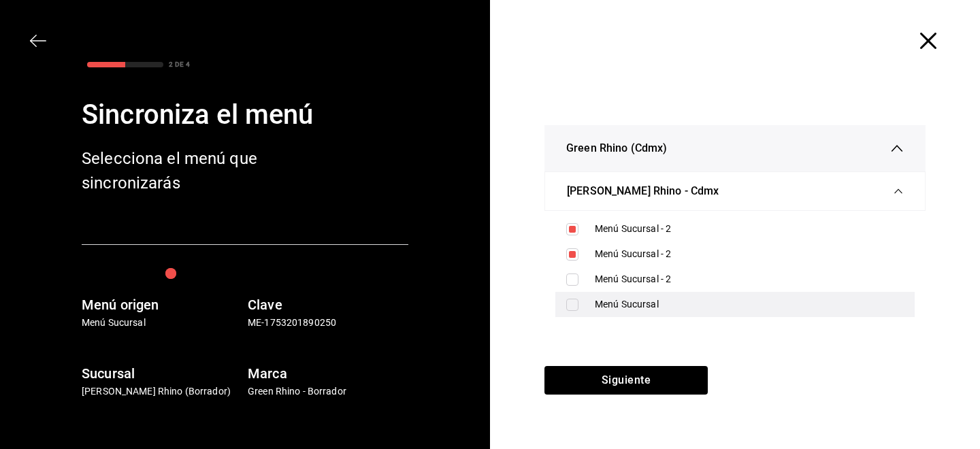
checkbox input "true"
click at [569, 306] on input "checkbox" at bounding box center [572, 305] width 12 height 12
checkbox input "true"
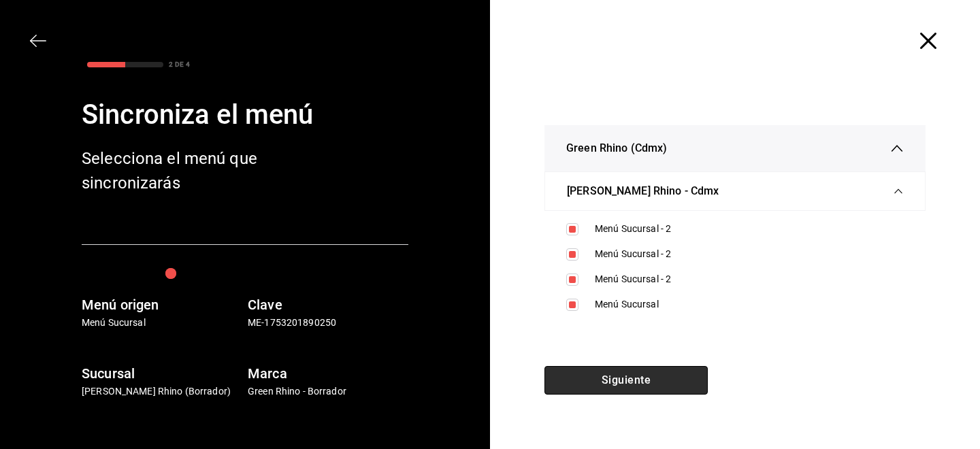
click at [580, 376] on button "Siguiente" at bounding box center [625, 380] width 163 height 29
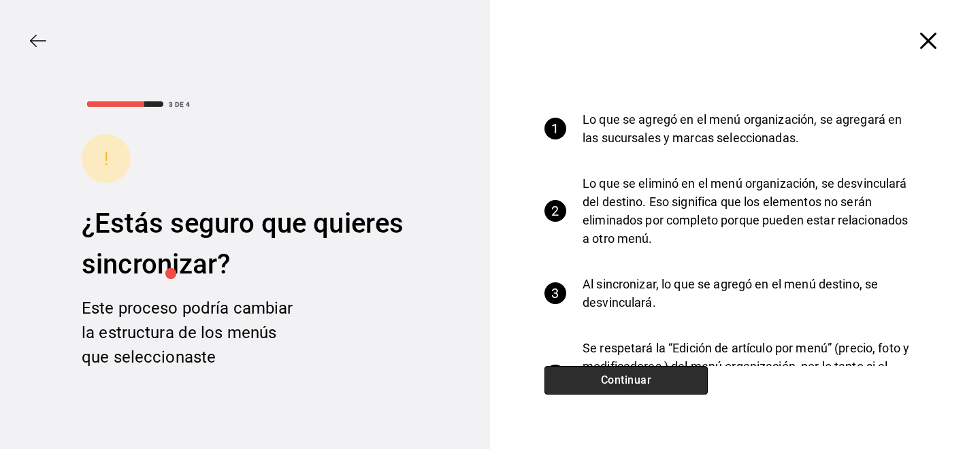
click at [601, 385] on button "Continuar" at bounding box center [625, 380] width 163 height 29
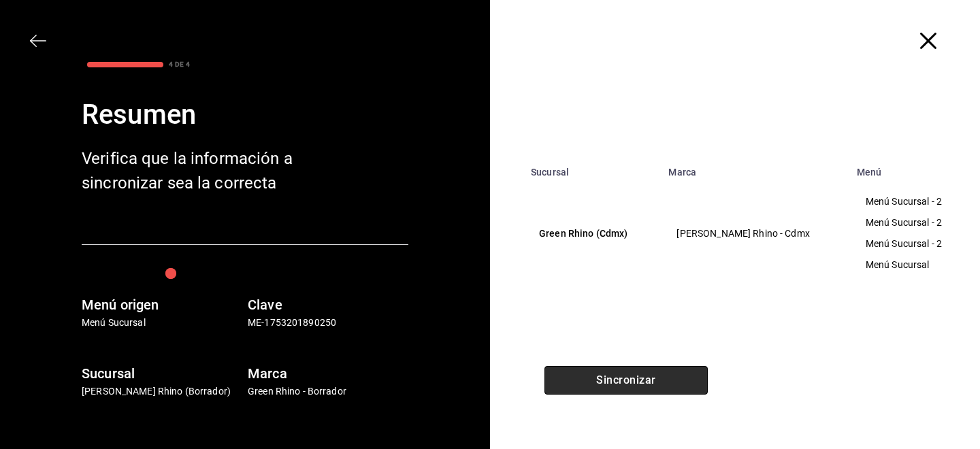
click at [623, 377] on button "Sincronizar" at bounding box center [625, 380] width 163 height 29
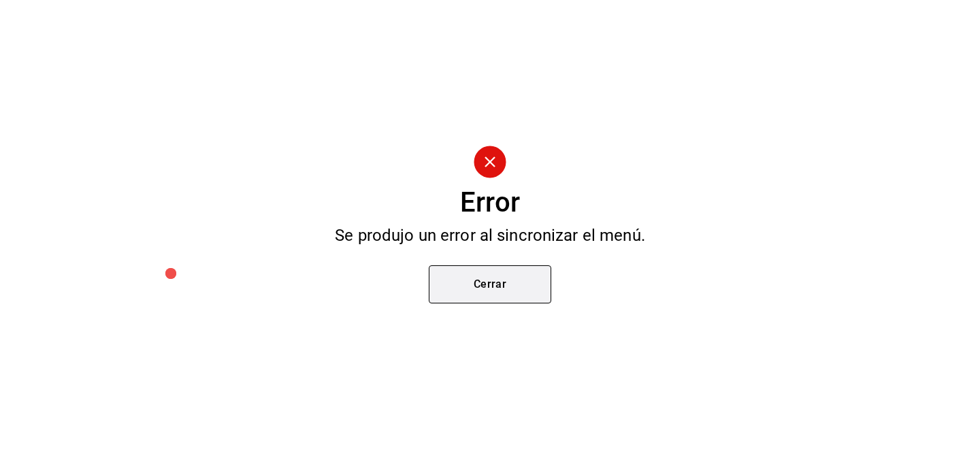
click at [474, 272] on button "Cerrar" at bounding box center [490, 284] width 122 height 38
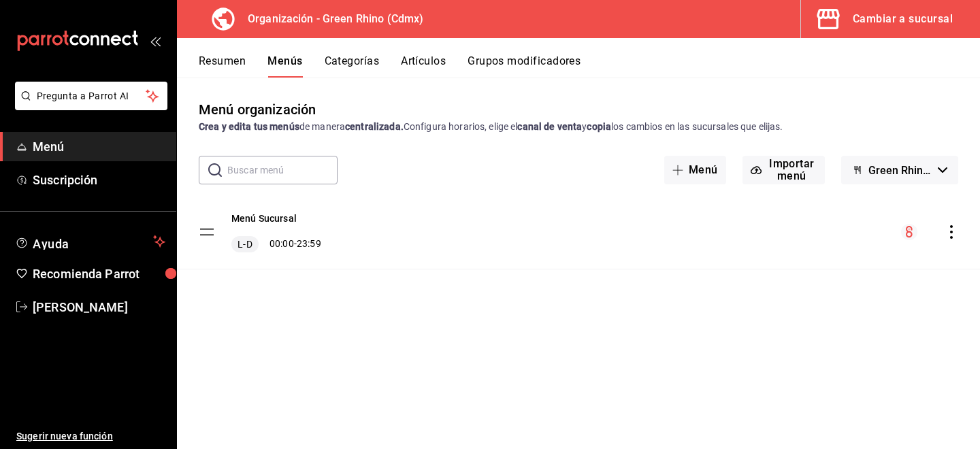
click at [416, 66] on button "Artículos" at bounding box center [423, 65] width 45 height 23
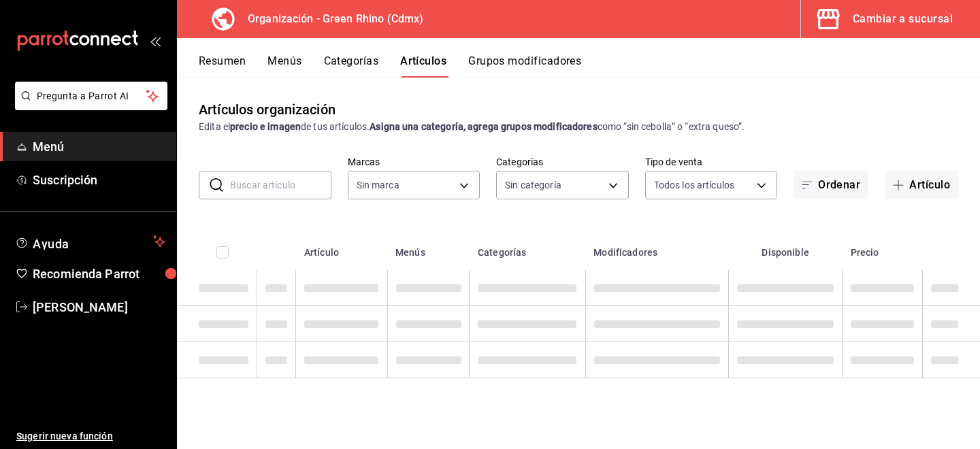
type input "718e4269-ab1b-41b6-b1a3-b54ad853307e"
type input "a63415d0-f08f-4da5-93bf-970c3b860b08,be571465-ace9-4e63-97a2-0382f1ecc6c2,096c3…"
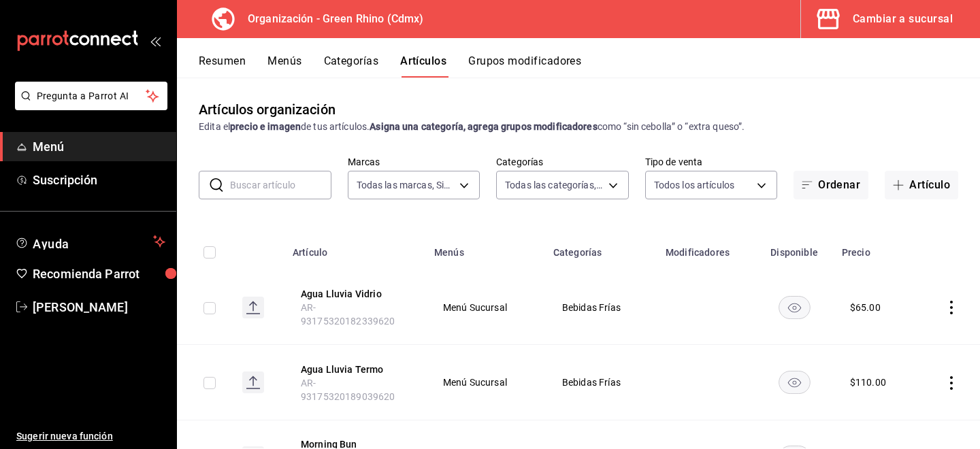
click at [234, 59] on button "Resumen" at bounding box center [222, 65] width 47 height 23
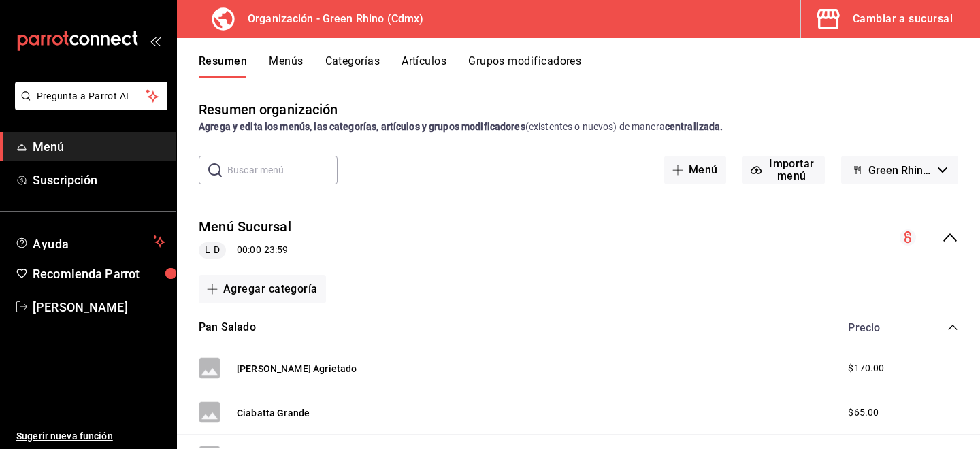
click at [276, 42] on div "Resumen Menús Categorías Artículos Grupos modificadores" at bounding box center [578, 57] width 803 height 39
click at [278, 48] on div "Resumen Menús Categorías Artículos Grupos modificadores" at bounding box center [578, 57] width 803 height 39
click at [282, 69] on button "Menús" at bounding box center [286, 65] width 34 height 23
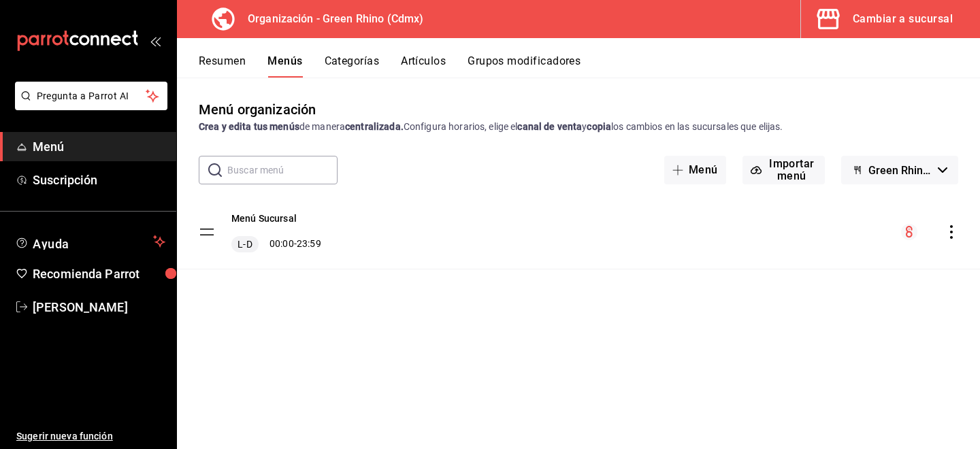
click at [957, 230] on icon "actions" at bounding box center [951, 232] width 14 height 14
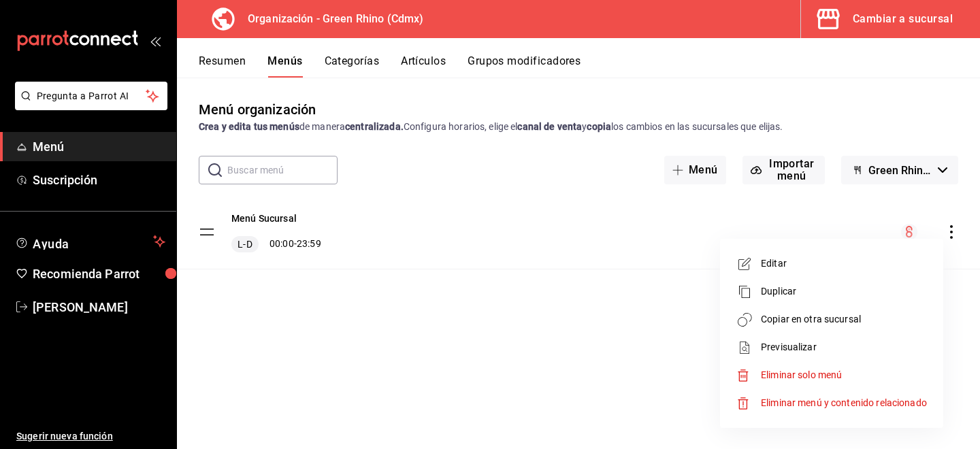
click at [802, 323] on span "Copiar en otra sucursal" at bounding box center [844, 319] width 166 height 14
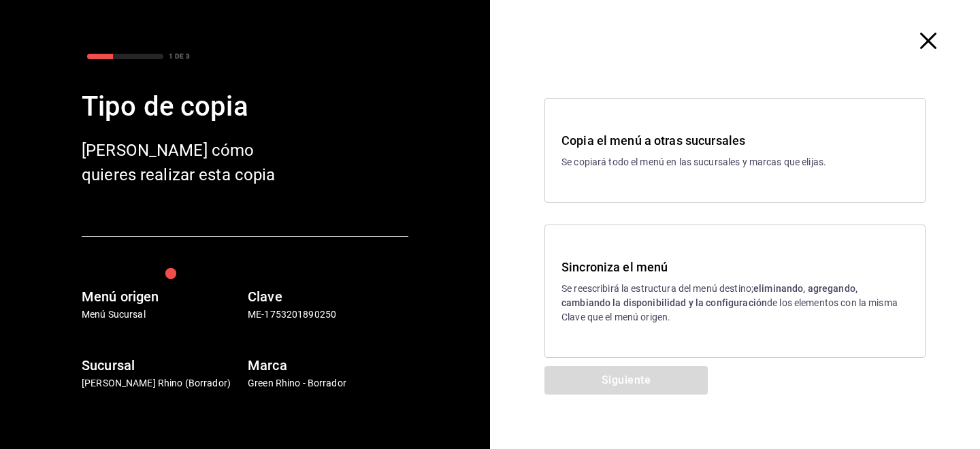
click at [619, 276] on div "Sincroniza el menú Se reescribirá la estructura del menú destino; eliminando, a…" at bounding box center [734, 291] width 347 height 67
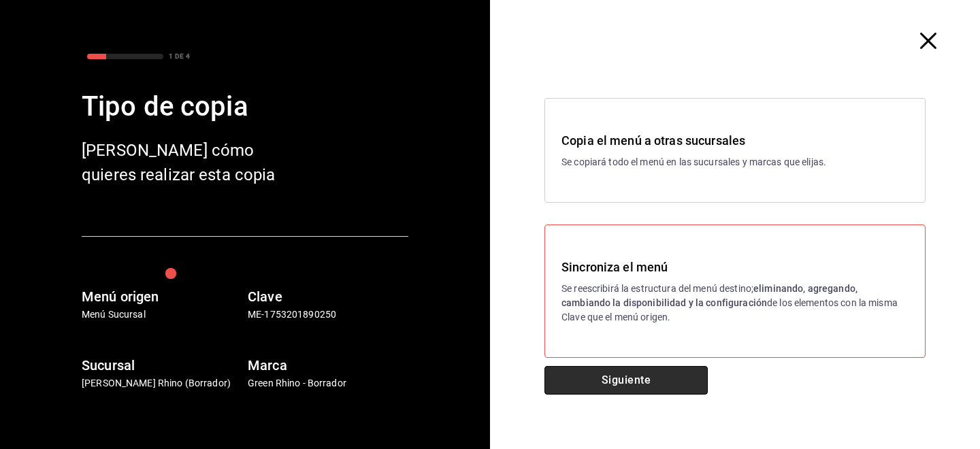
click at [640, 382] on button "Siguiente" at bounding box center [625, 380] width 163 height 29
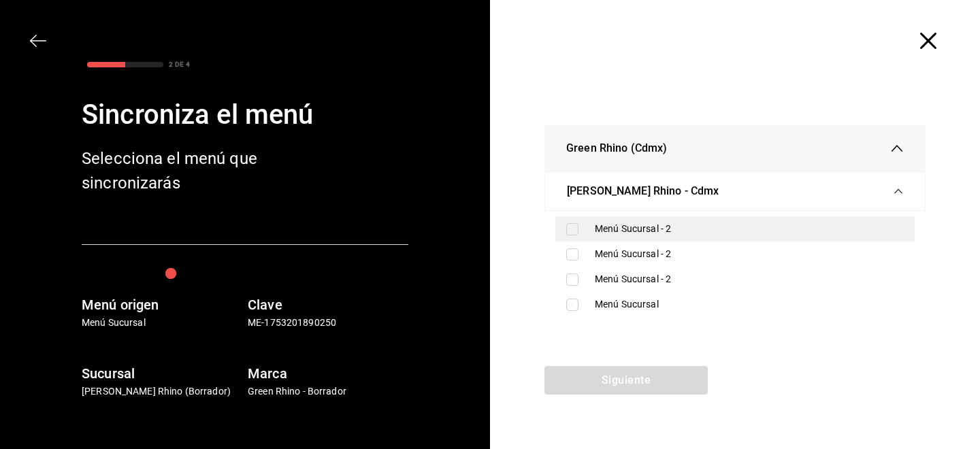
click at [573, 229] on input "checkbox" at bounding box center [572, 229] width 12 height 12
checkbox input "true"
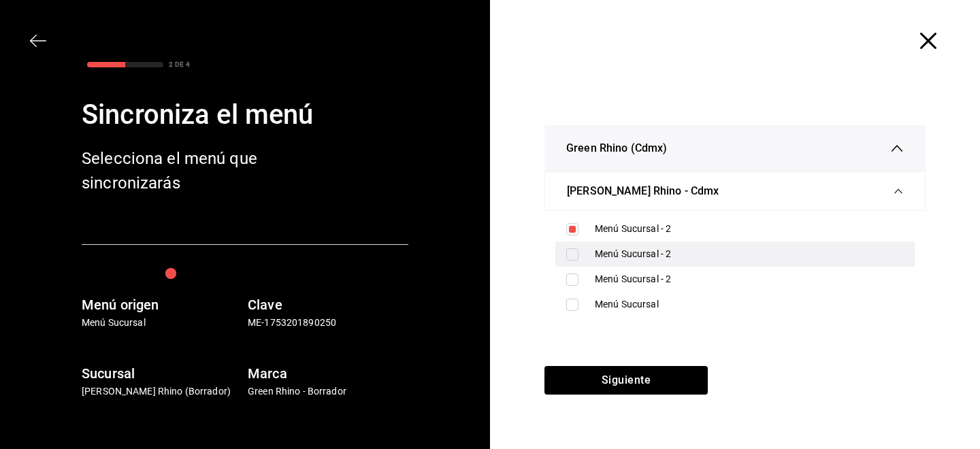
click at [577, 255] on input "checkbox" at bounding box center [572, 254] width 12 height 12
checkbox input "true"
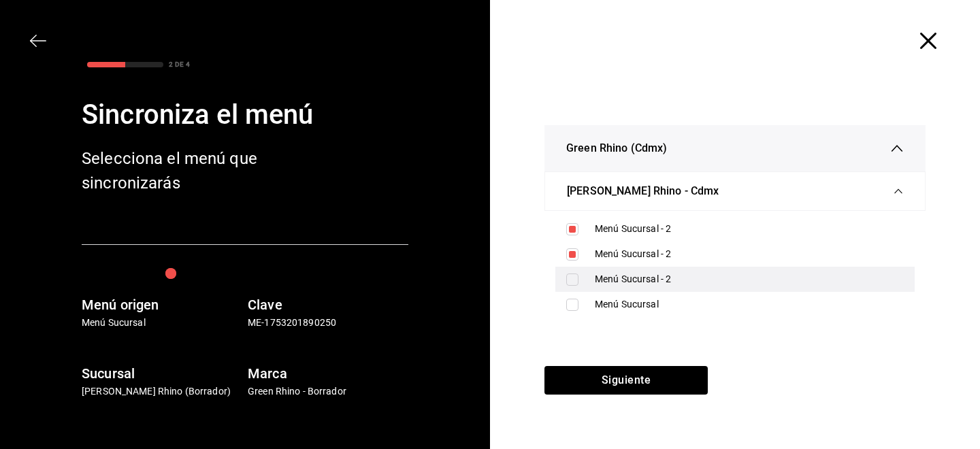
click at [576, 276] on input "checkbox" at bounding box center [572, 280] width 12 height 12
checkbox input "true"
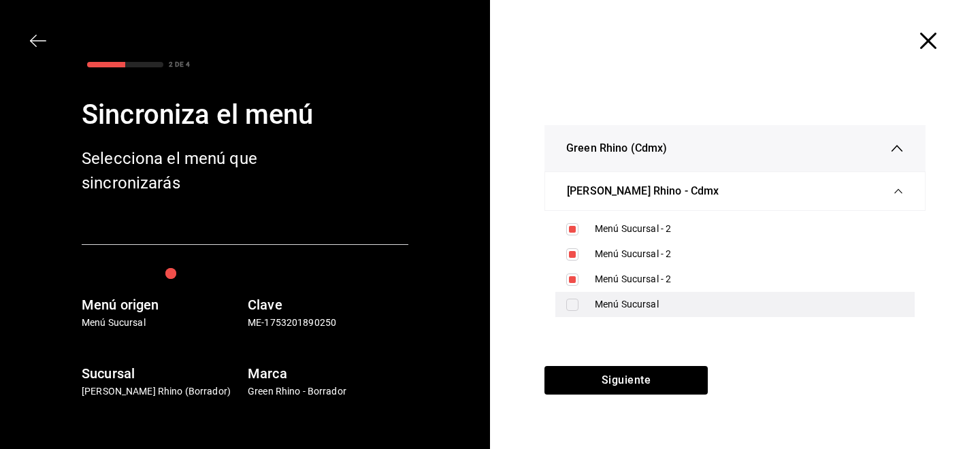
click at [578, 307] on input "checkbox" at bounding box center [572, 305] width 12 height 12
checkbox input "true"
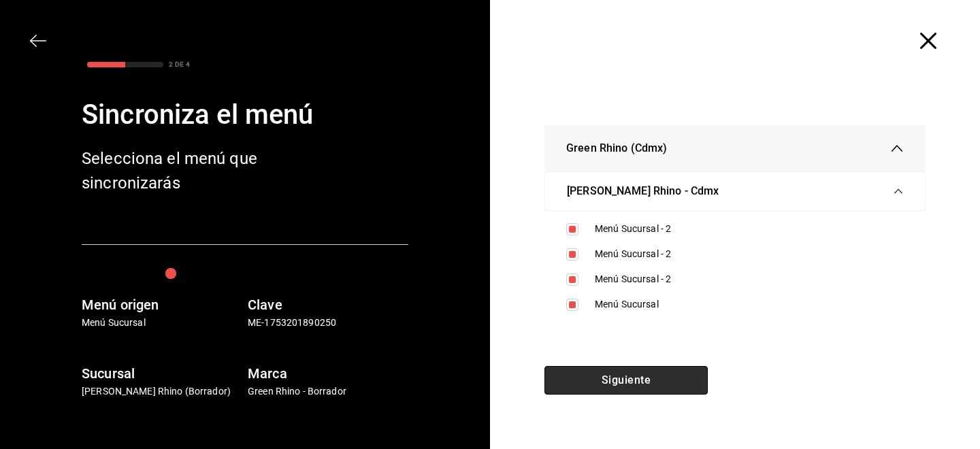
click at [584, 371] on button "Siguiente" at bounding box center [625, 380] width 163 height 29
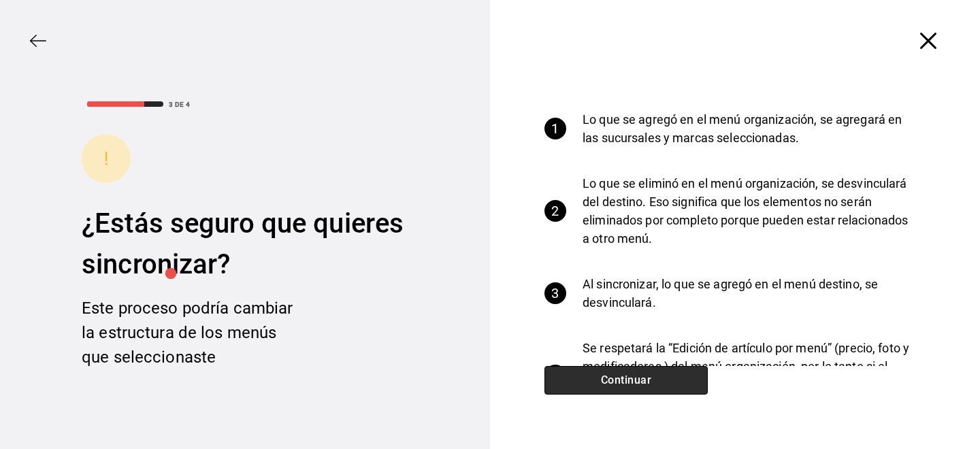
click at [584, 371] on button "Continuar" at bounding box center [625, 380] width 163 height 29
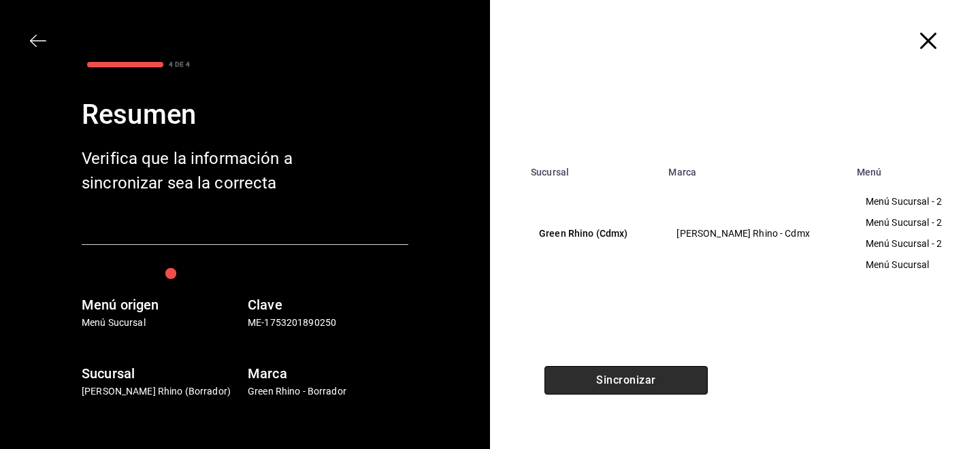
click at [584, 371] on button "Sincronizar" at bounding box center [625, 380] width 163 height 29
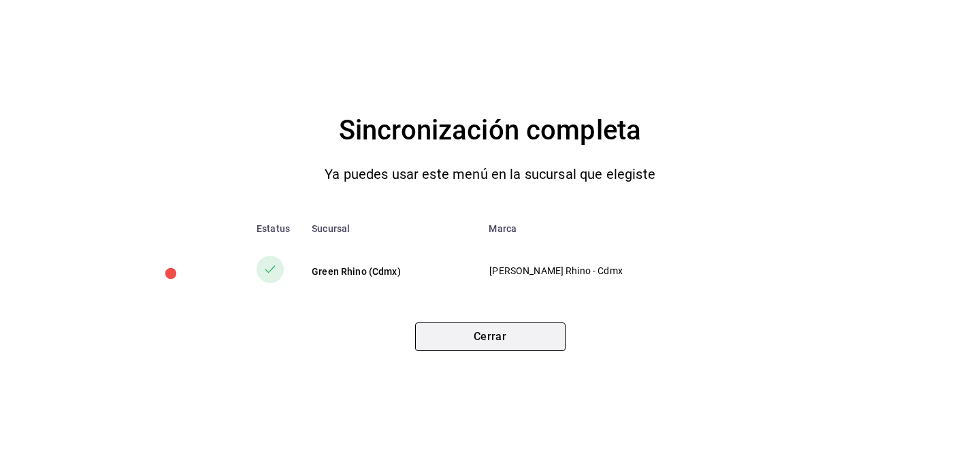
click at [506, 340] on button "Cerrar" at bounding box center [490, 336] width 150 height 29
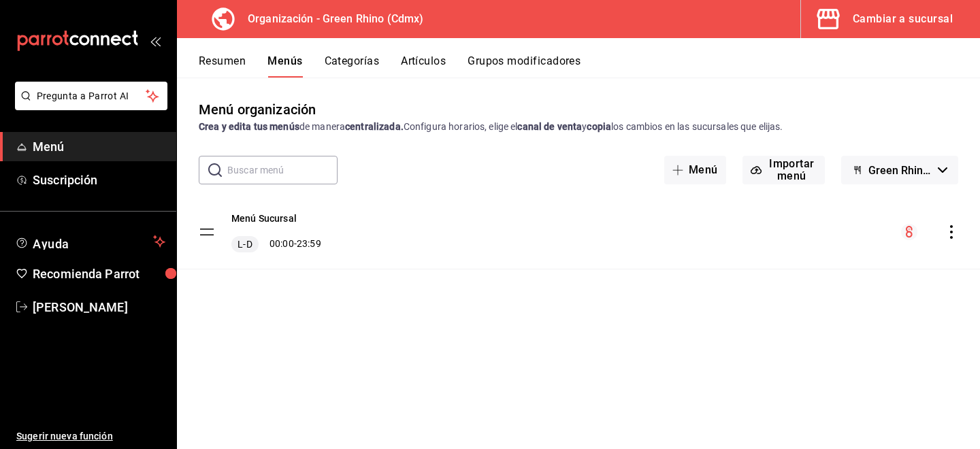
click at [59, 33] on icon "mailbox folders" at bounding box center [77, 41] width 122 height 20
